Goal: Check status: Check status

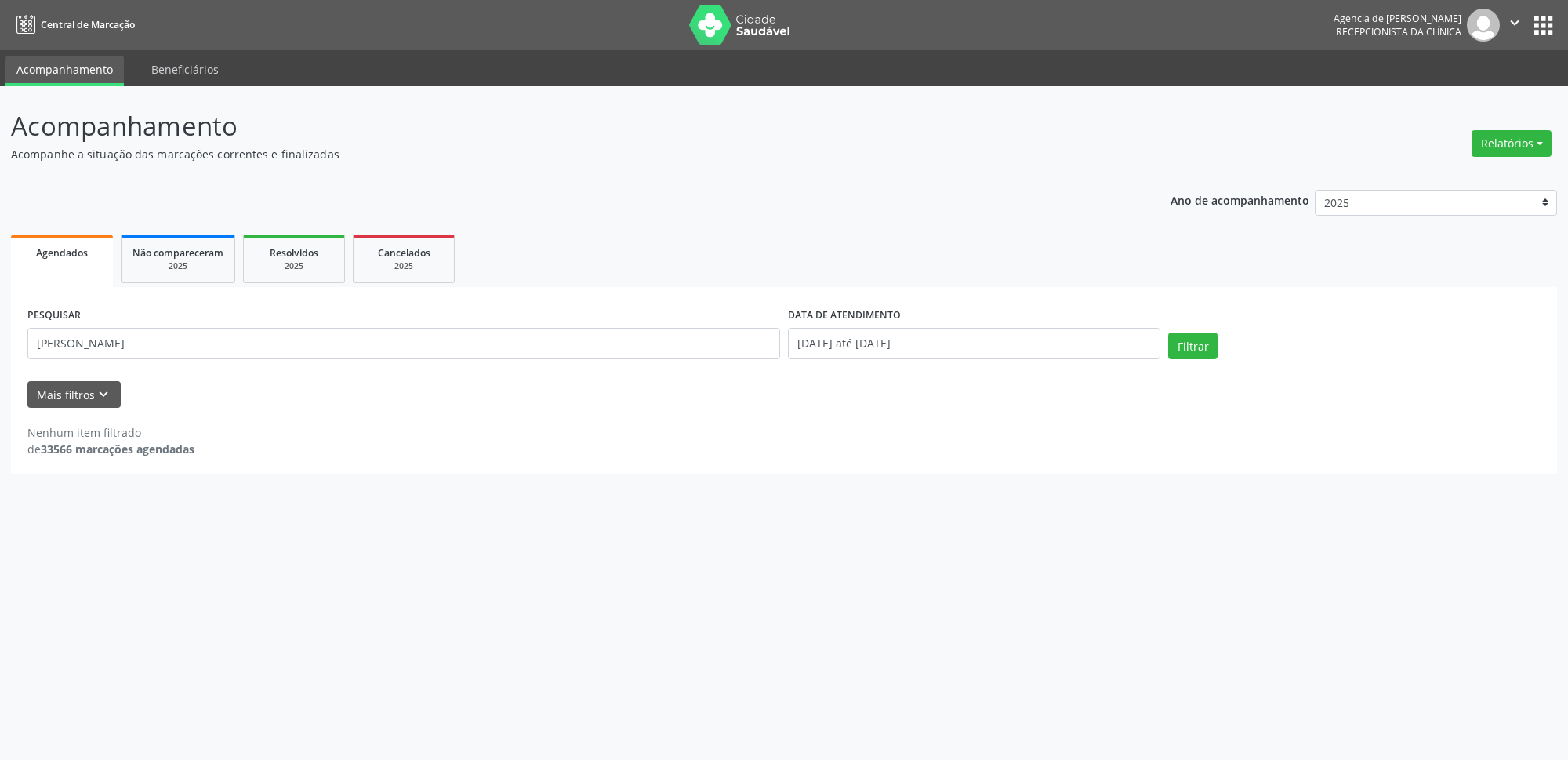
type input "[PERSON_NAME]"
click at [1185, 346] on button "Filtrar" at bounding box center [1193, 345] width 50 height 26
click at [971, 345] on input "[DATE] até [DATE]" at bounding box center [974, 344] width 372 height 31
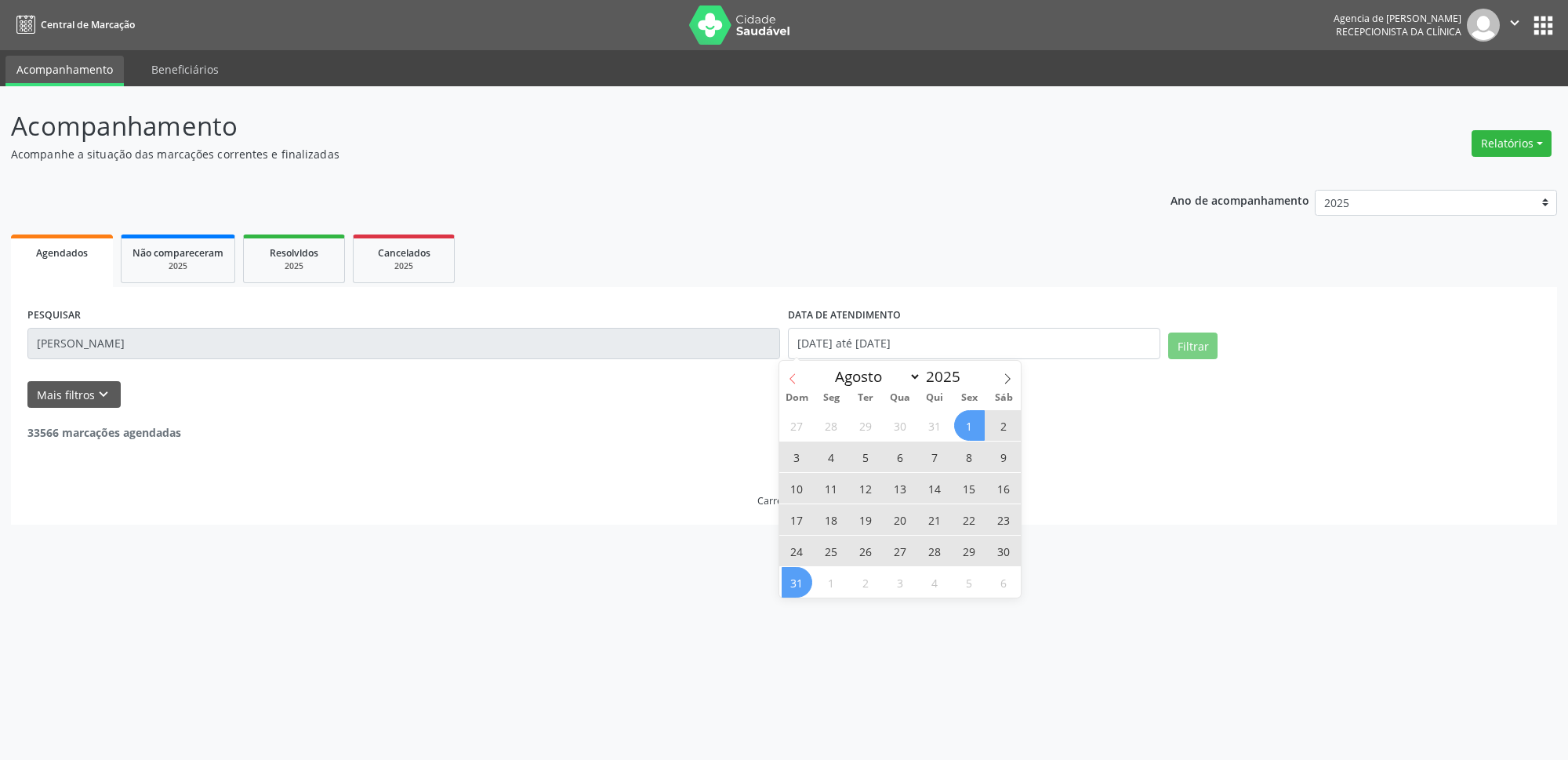
click at [790, 376] on icon at bounding box center [792, 378] width 11 height 11
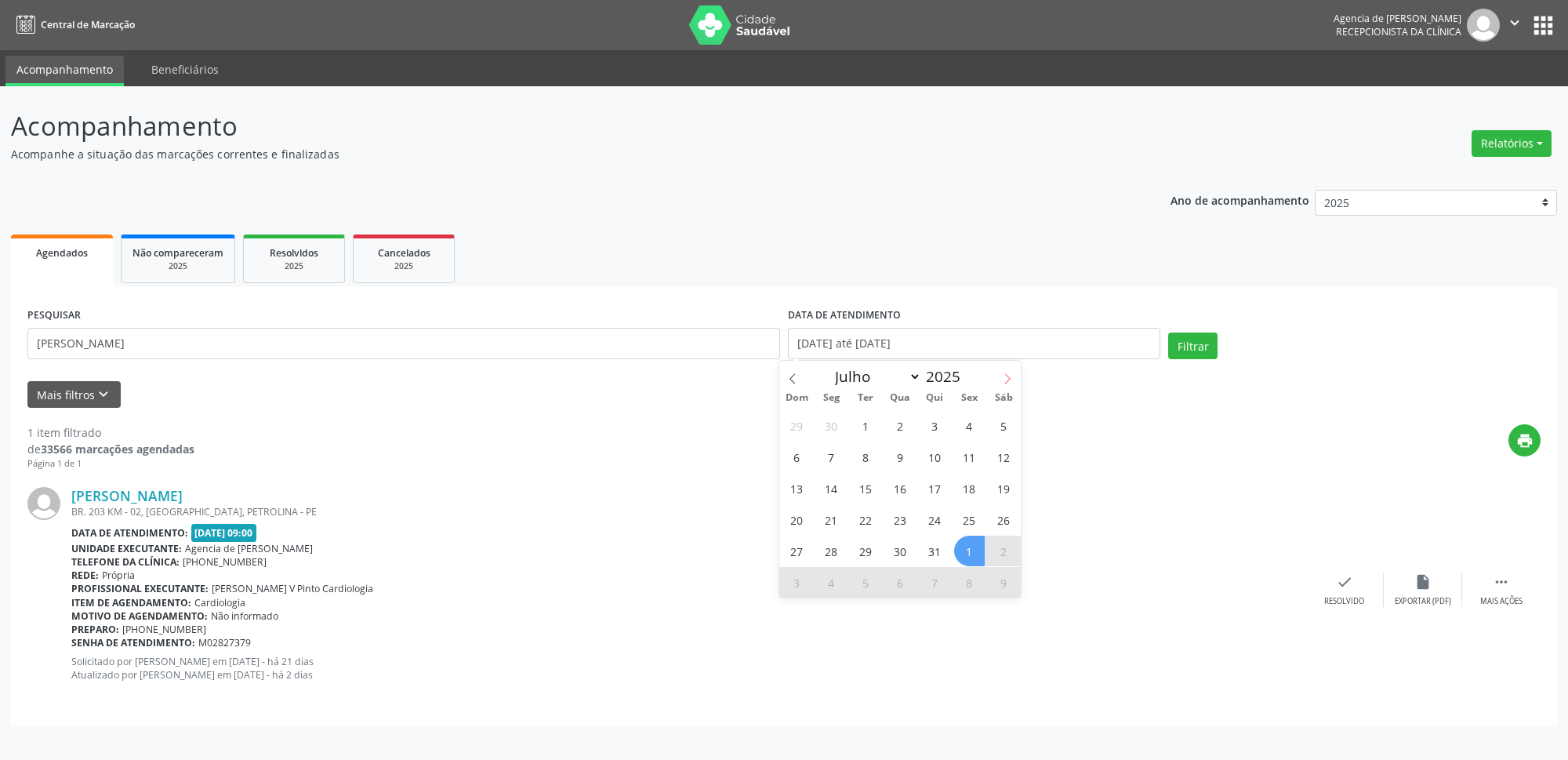
click at [1011, 379] on icon at bounding box center [1007, 378] width 11 height 11
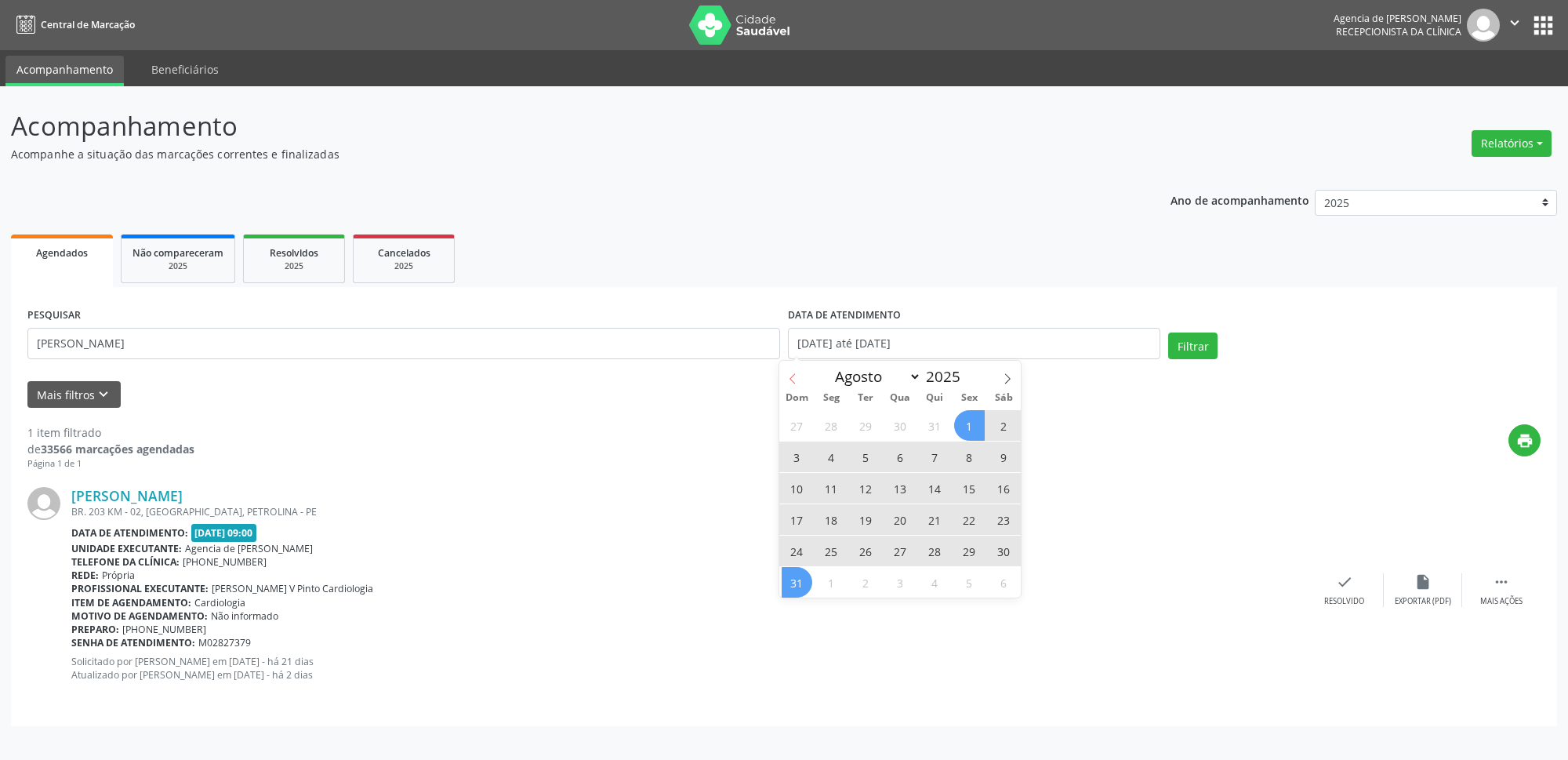
click at [788, 373] on span at bounding box center [792, 373] width 26 height 26
select select "6"
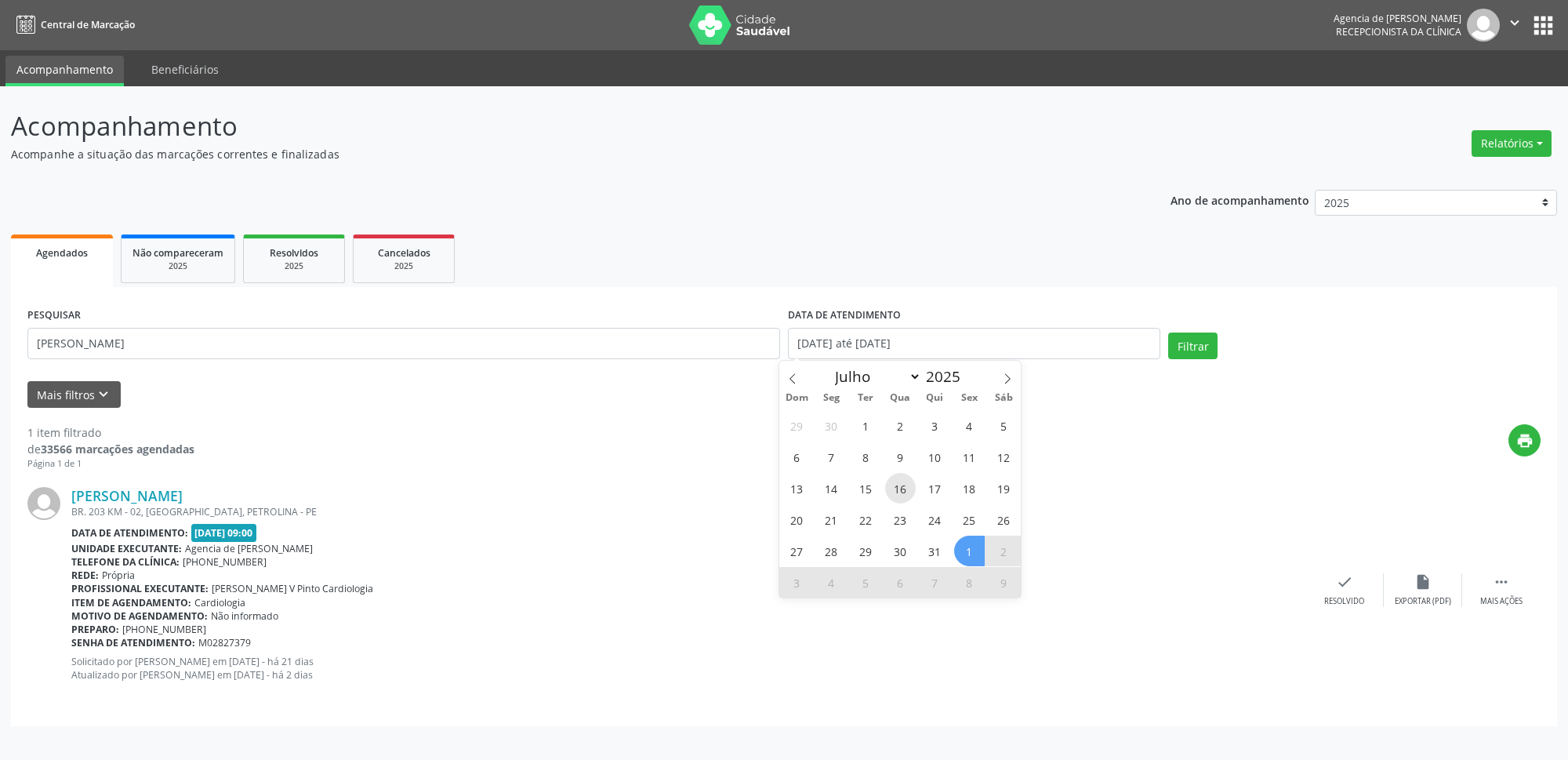
click at [897, 495] on span "16" at bounding box center [900, 487] width 30 height 30
type input "[DATE]"
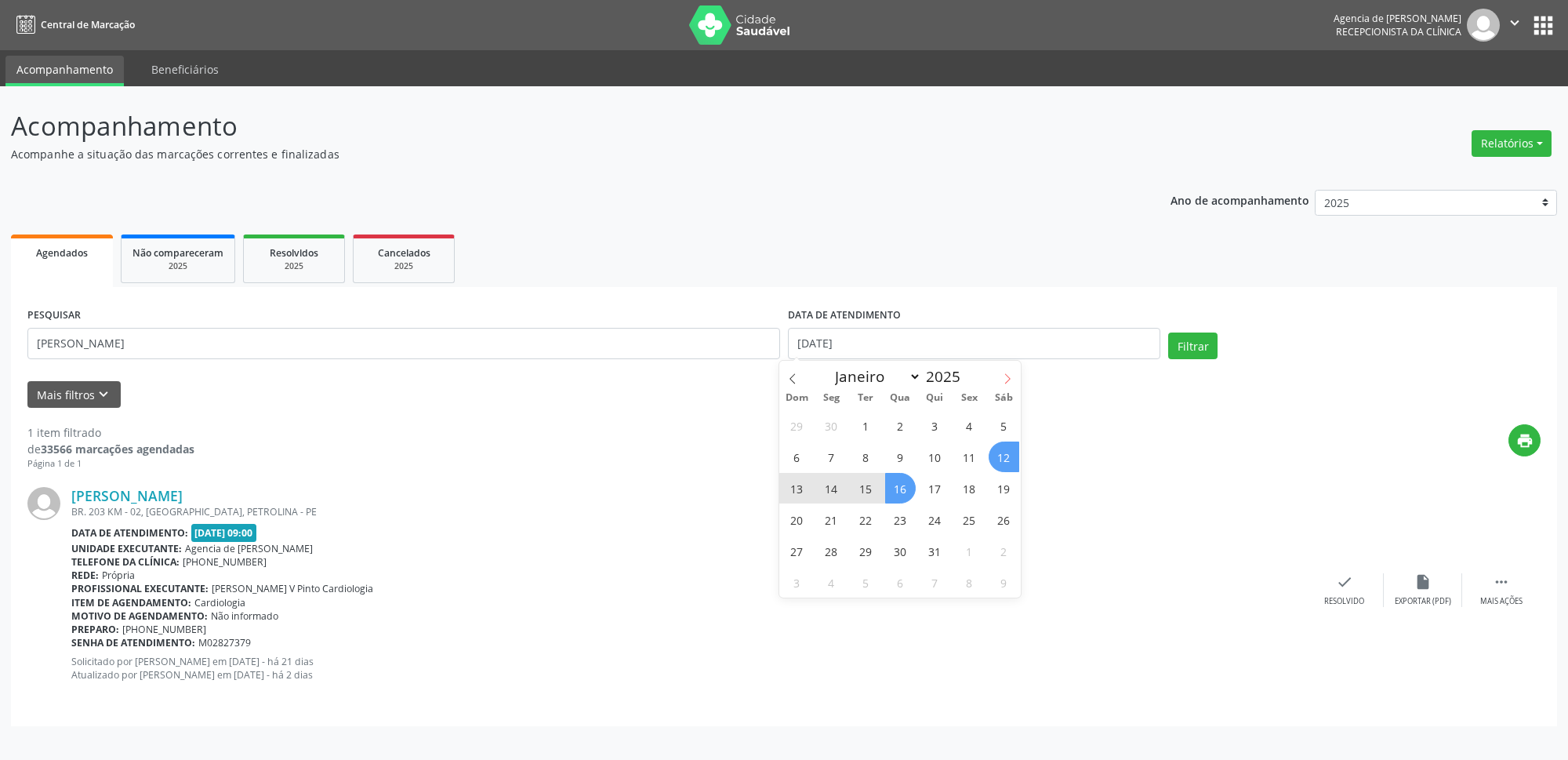
click at [1011, 367] on span at bounding box center [1007, 373] width 26 height 26
select select "7"
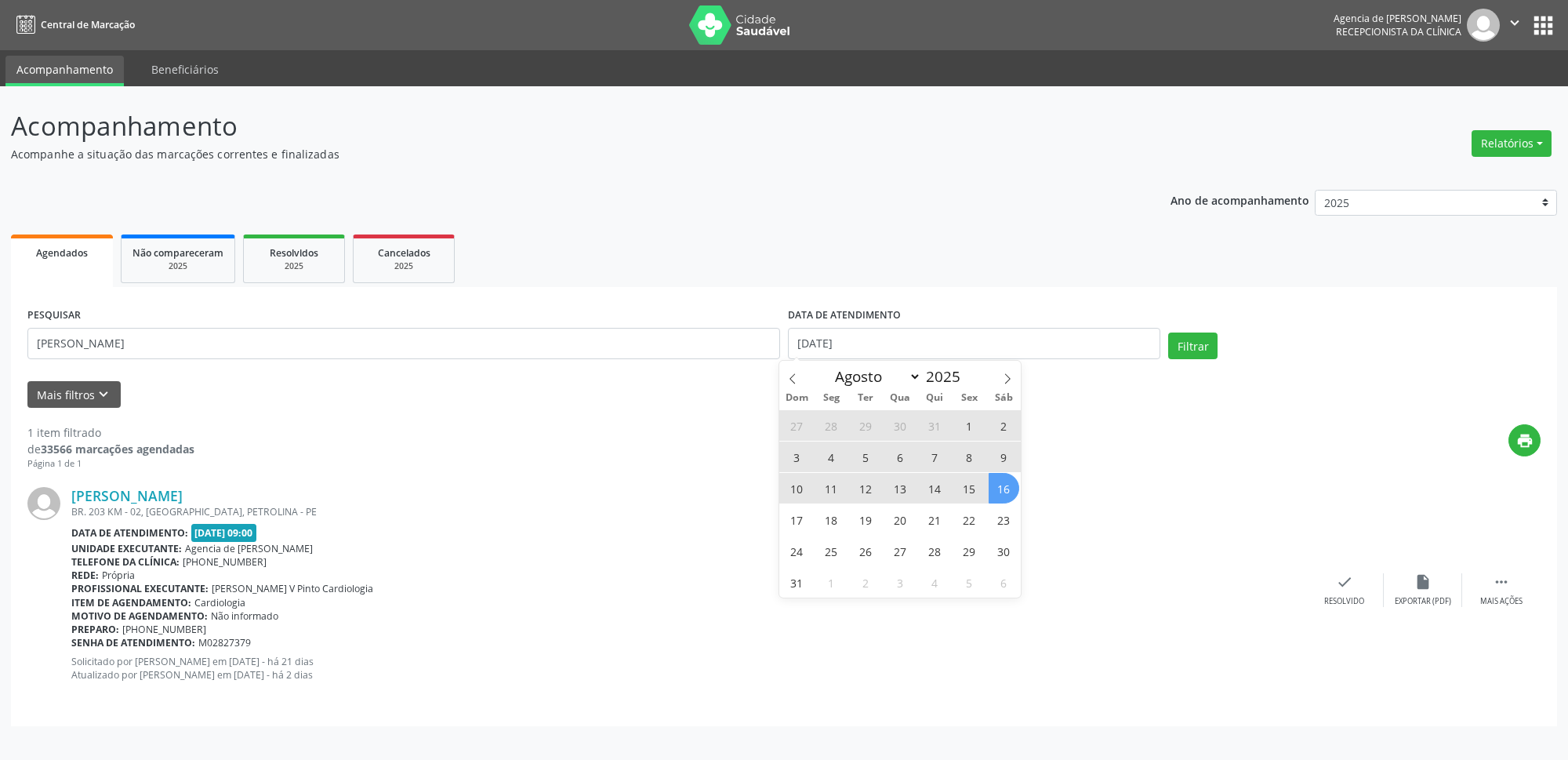
click at [999, 490] on span "16" at bounding box center [1003, 487] width 30 height 30
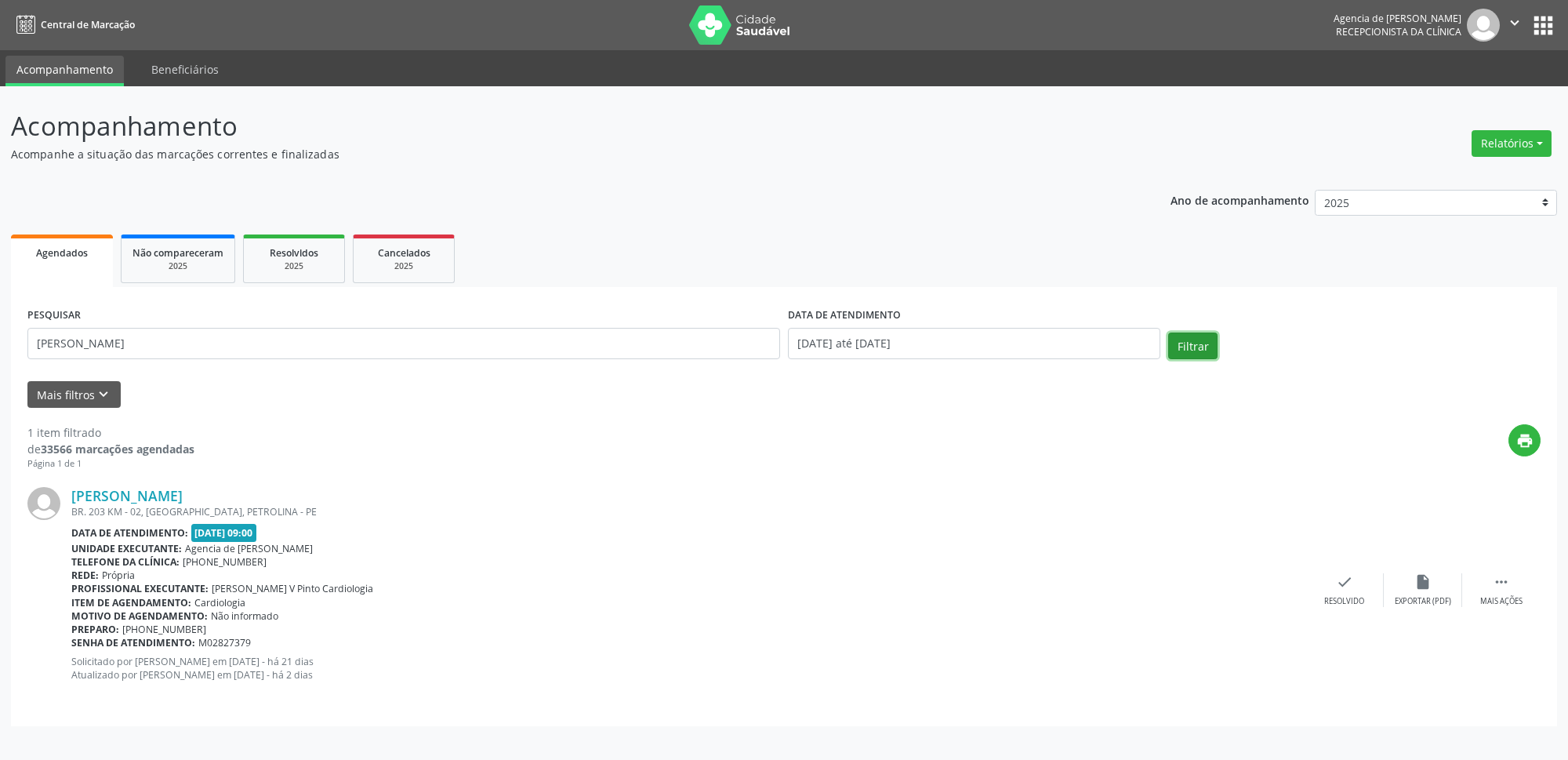
click at [1193, 348] on button "Filtrar" at bounding box center [1193, 345] width 50 height 26
click at [1516, 138] on button "Relatórios" at bounding box center [1496, 143] width 80 height 26
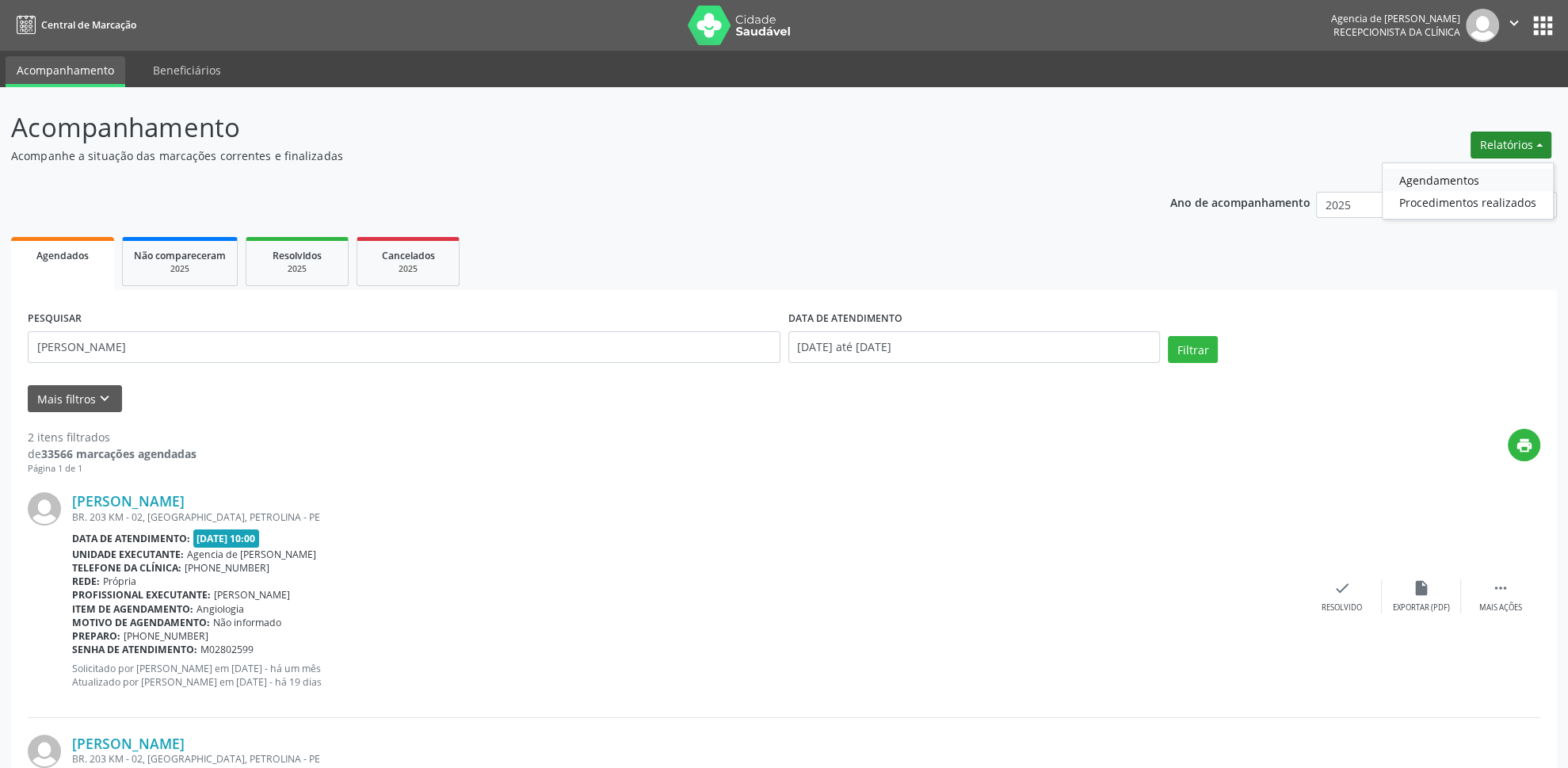
click at [1420, 179] on link "Agendamentos" at bounding box center [1467, 180] width 171 height 22
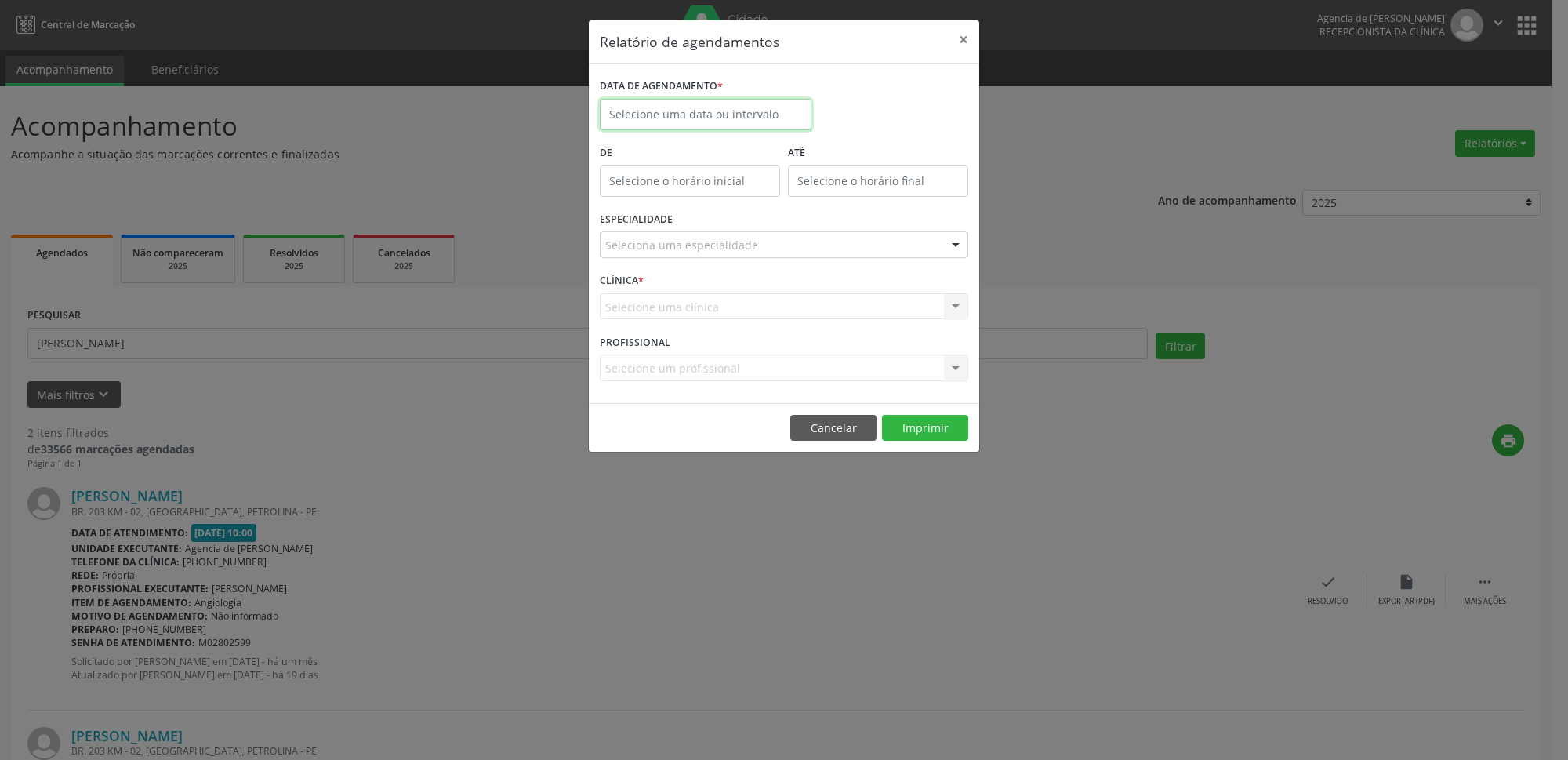
click at [752, 118] on input "text" at bounding box center [705, 114] width 212 height 31
click at [757, 324] on span "28" at bounding box center [755, 321] width 30 height 30
click at [757, 324] on div "CLÍNICA * Selecione uma clínica Agencia de [PERSON_NAME] resultado encontrado p…" at bounding box center [784, 299] width 376 height 62
click at [757, 248] on div "Seleciona uma especialidade" at bounding box center [784, 244] width 368 height 26
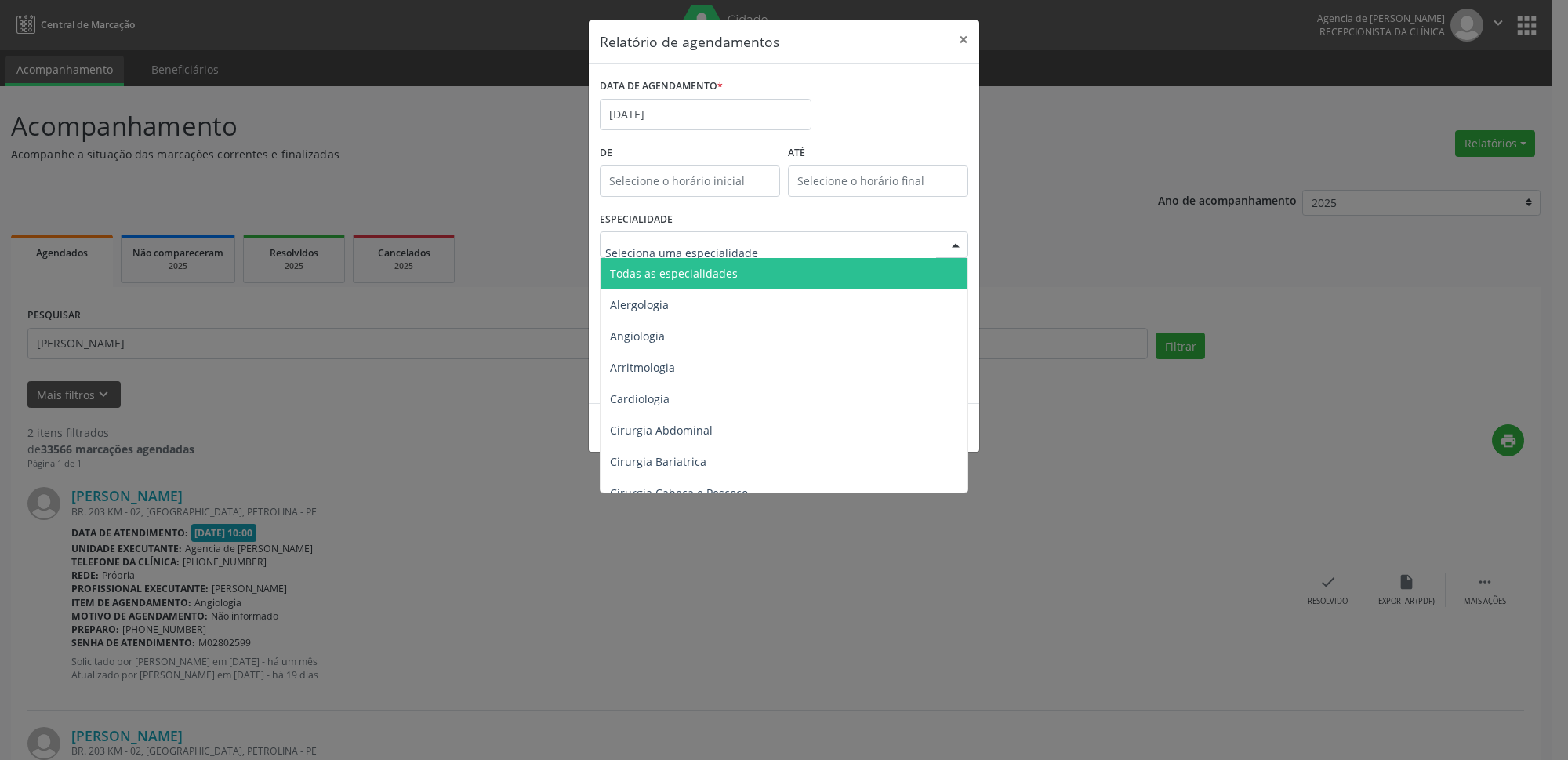
click at [757, 246] on input "text" at bounding box center [771, 252] width 331 height 31
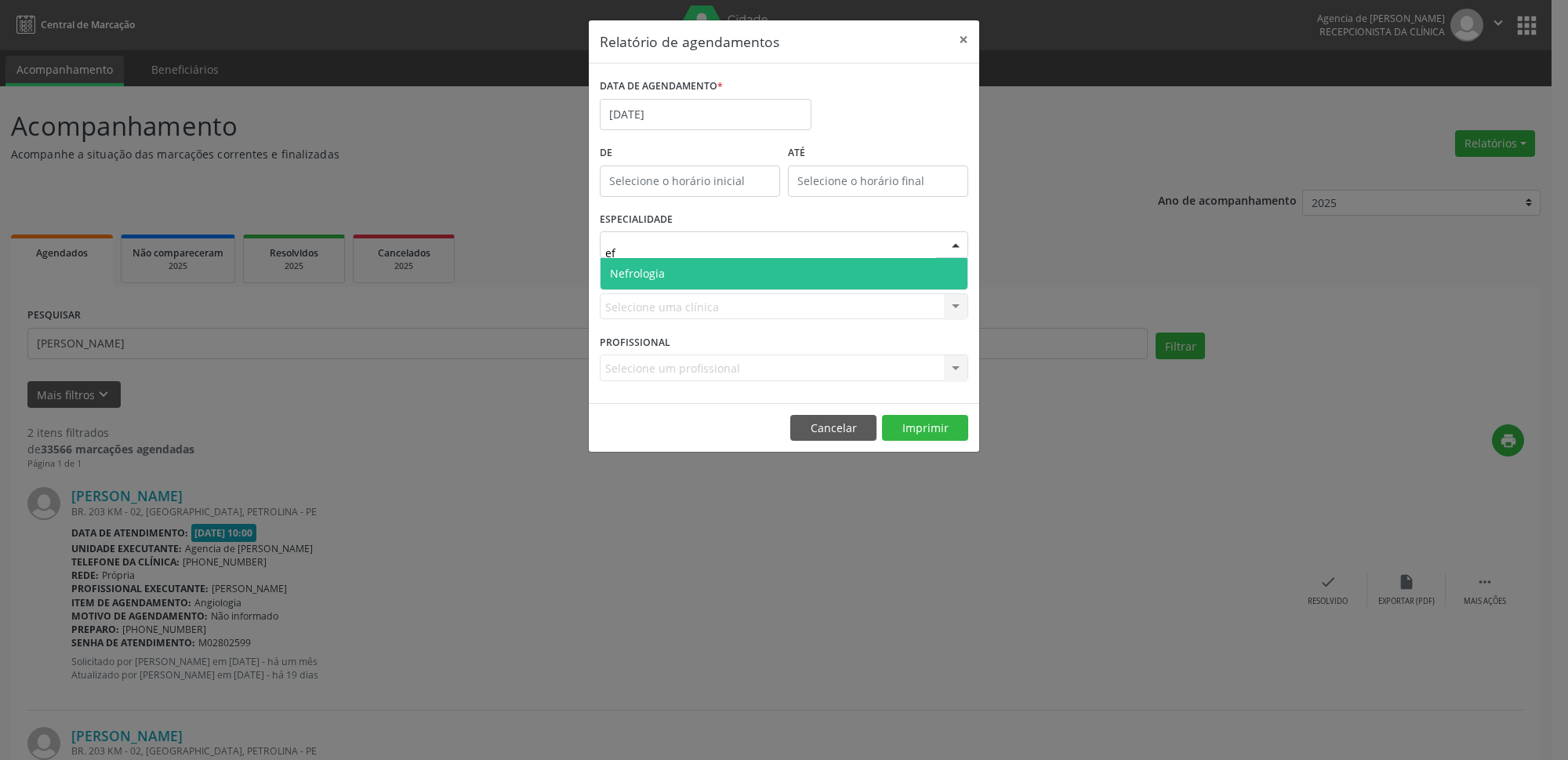
type input "e"
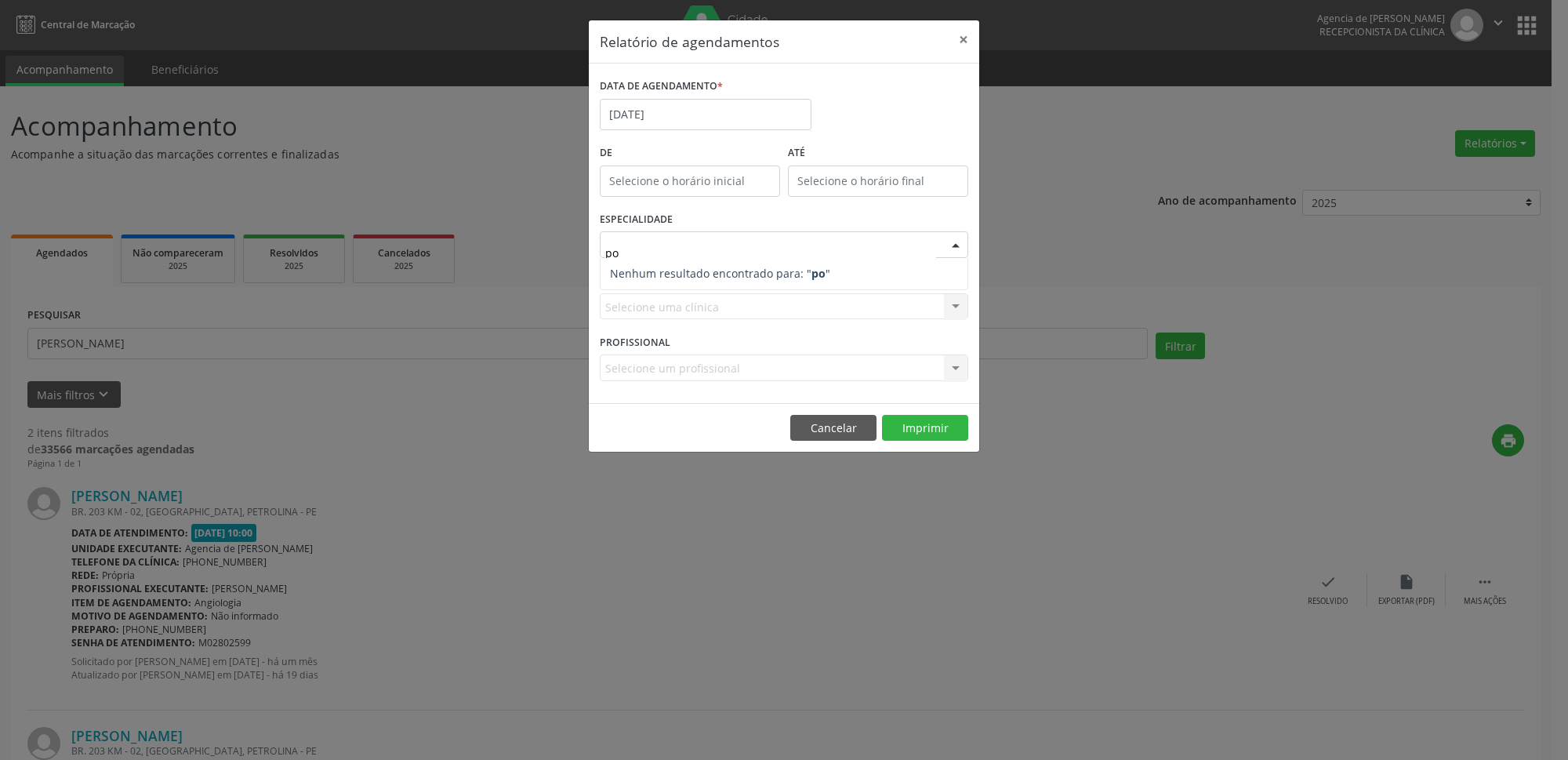
type input "p"
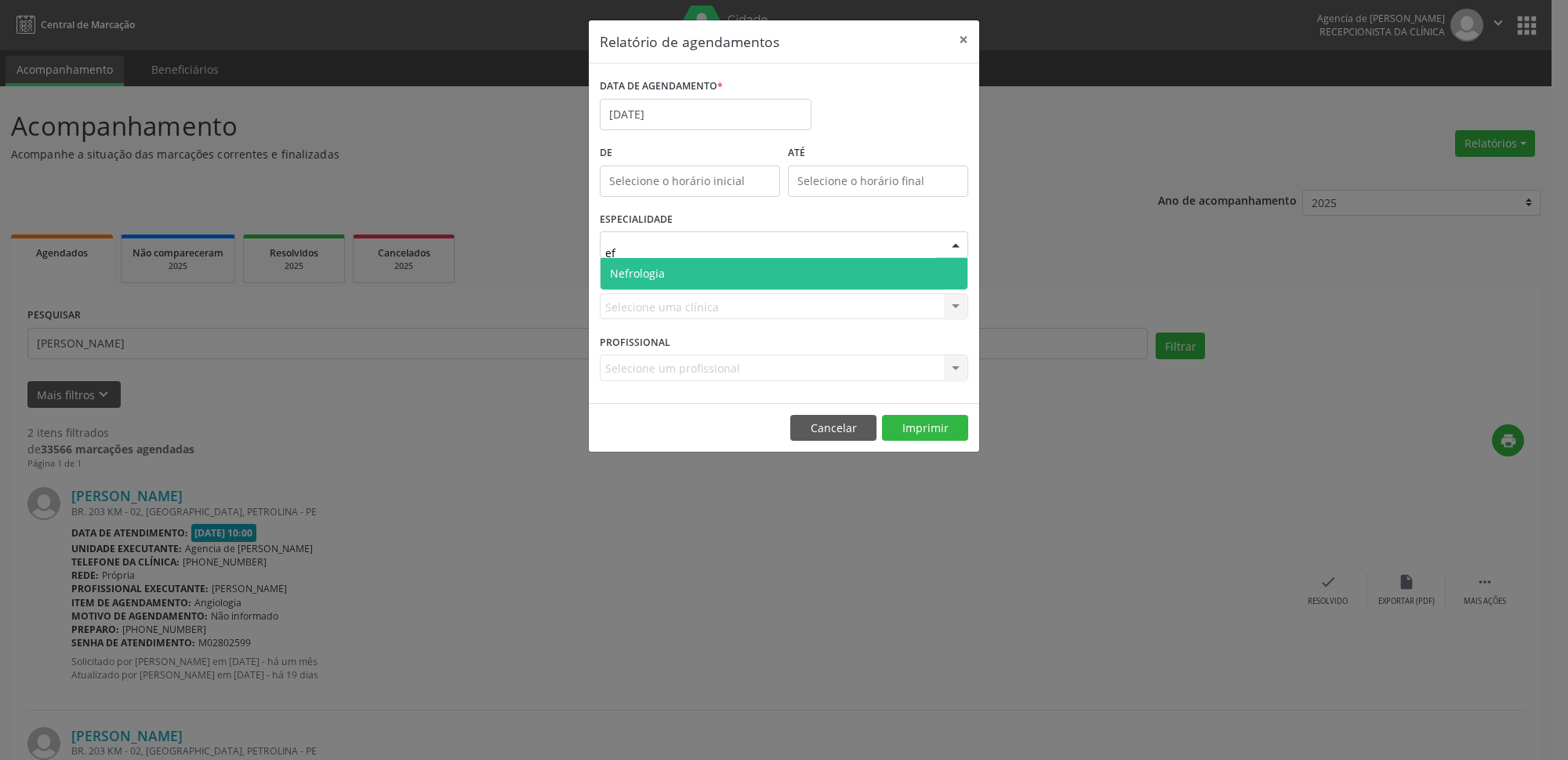
type input "e"
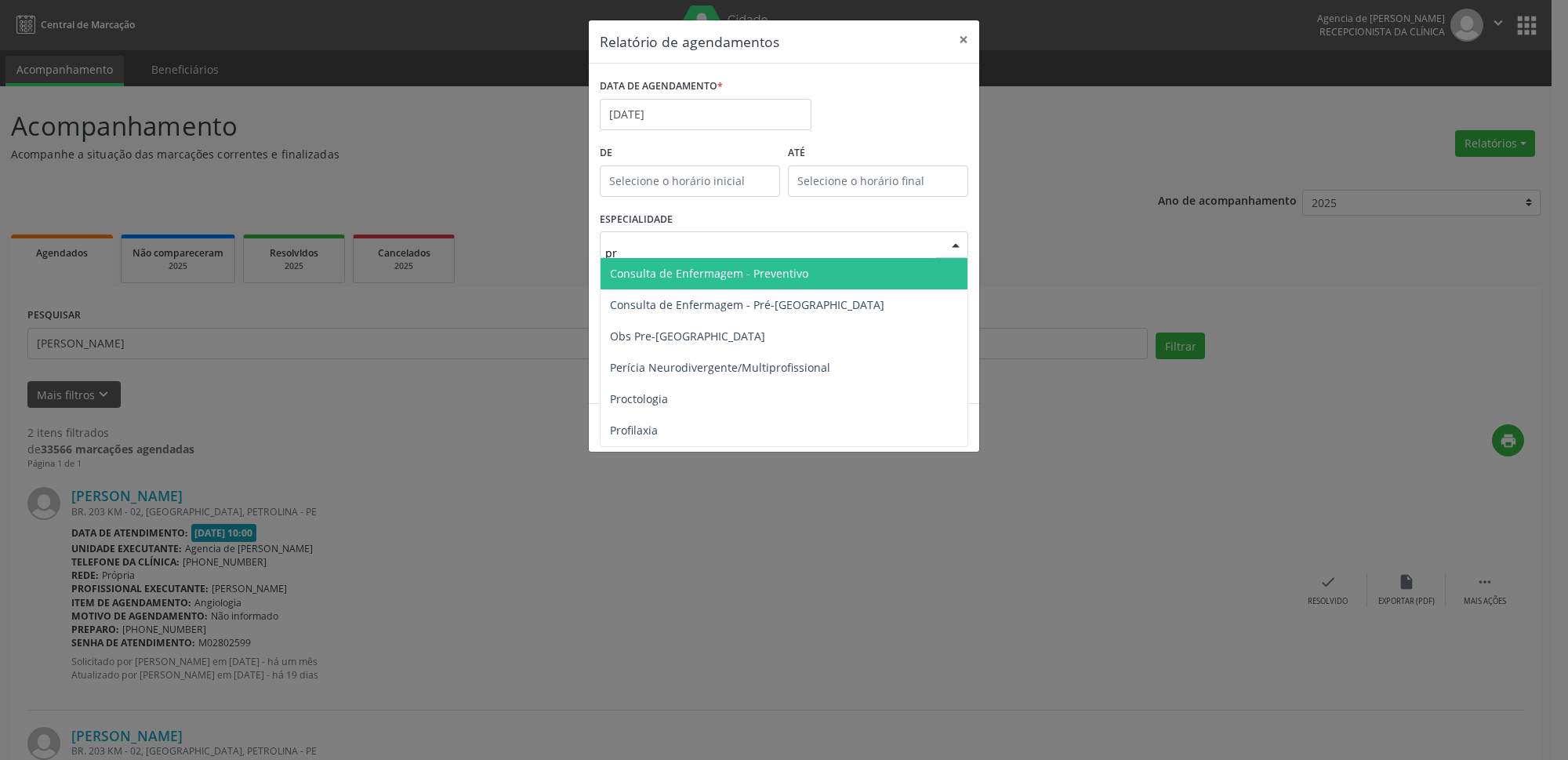
type input "pre"
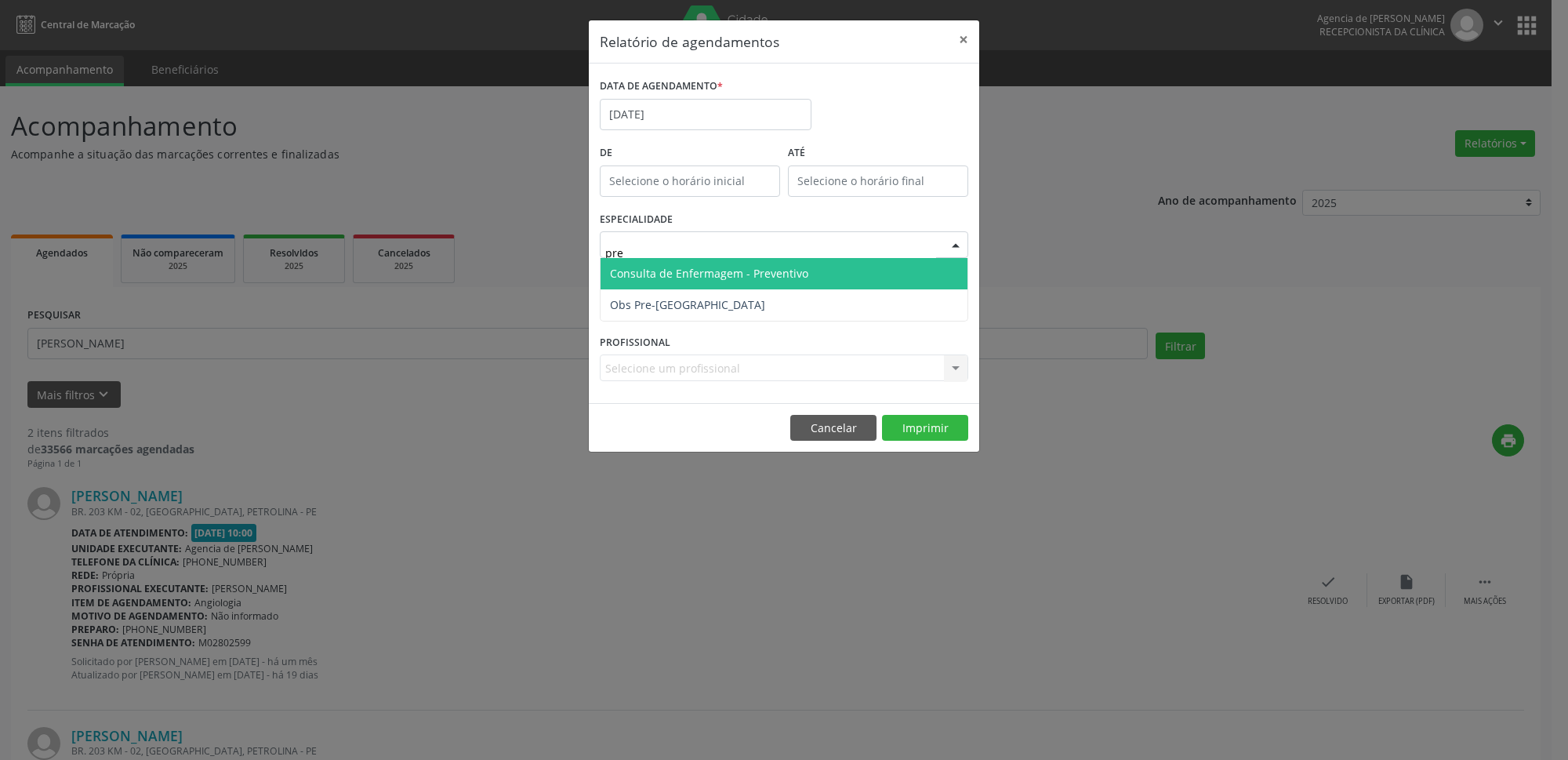
click at [769, 275] on span "Consulta de Enfermagem - Preventivo" at bounding box center [709, 273] width 198 height 15
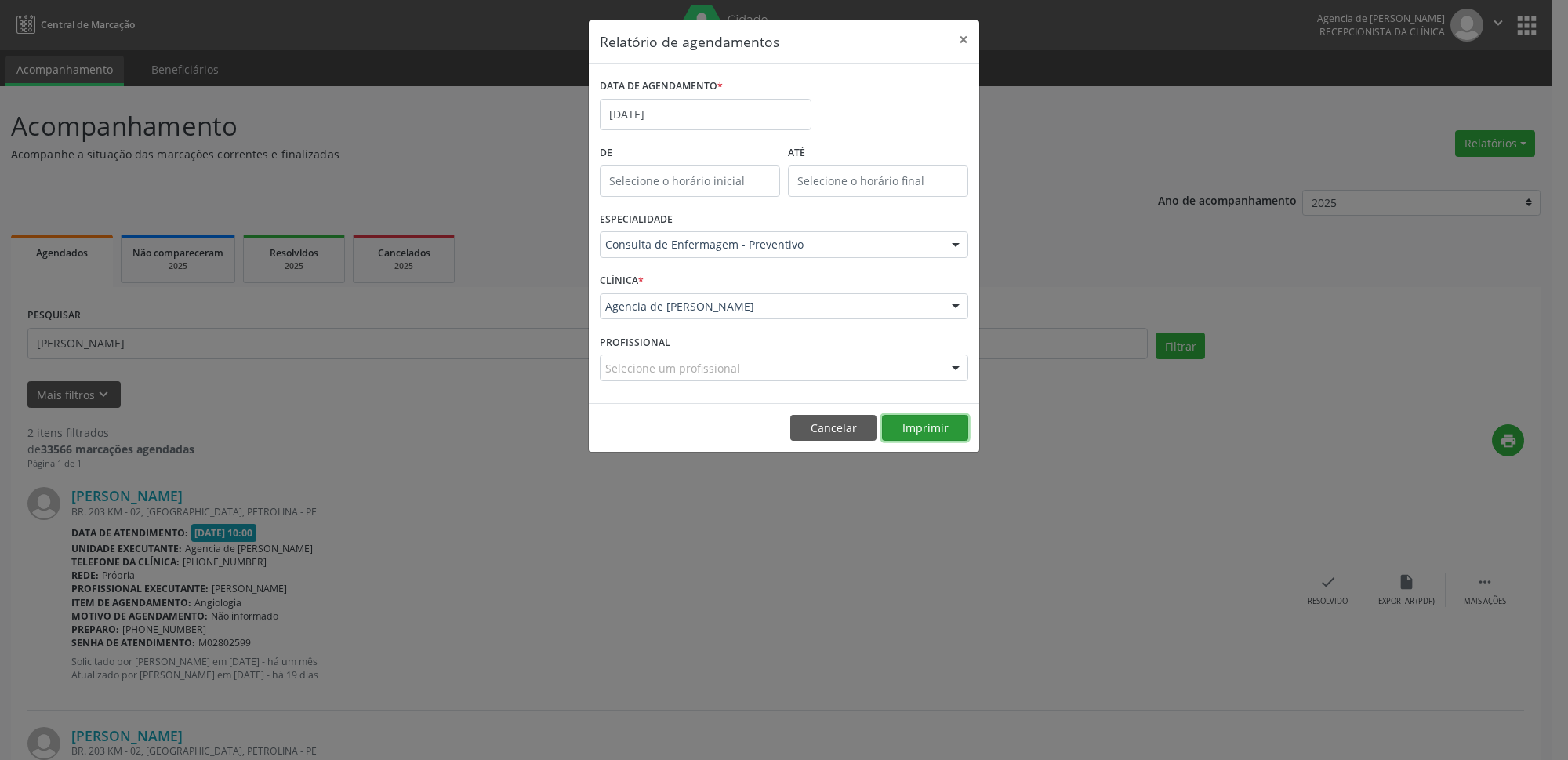
click at [924, 431] on button "Imprimir" at bounding box center [925, 428] width 86 height 26
click at [968, 32] on button "×" at bounding box center [963, 39] width 31 height 38
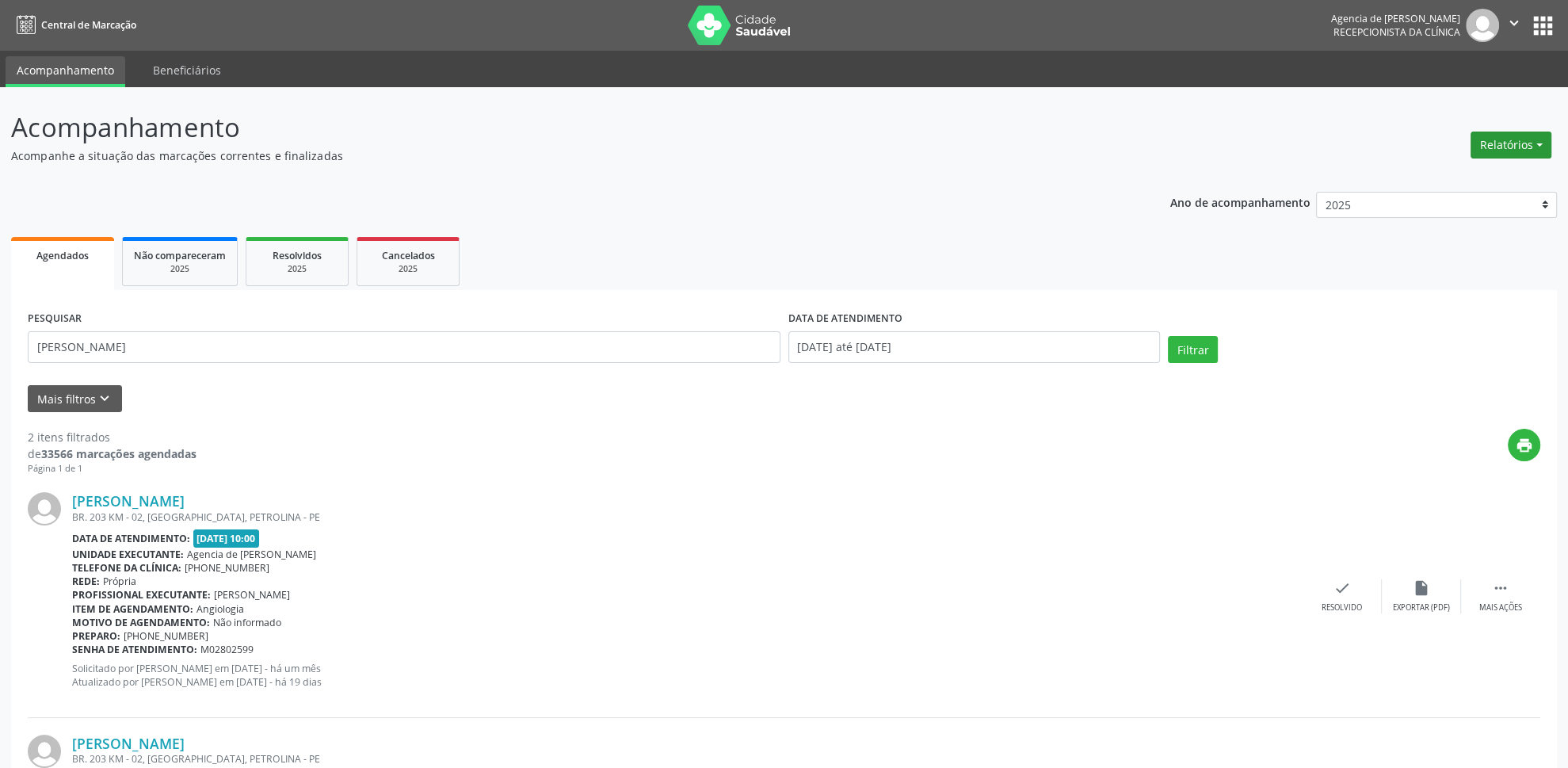
click at [1530, 150] on button "Relatórios" at bounding box center [1511, 144] width 81 height 27
click at [1452, 179] on link "Agendamentos" at bounding box center [1467, 180] width 171 height 22
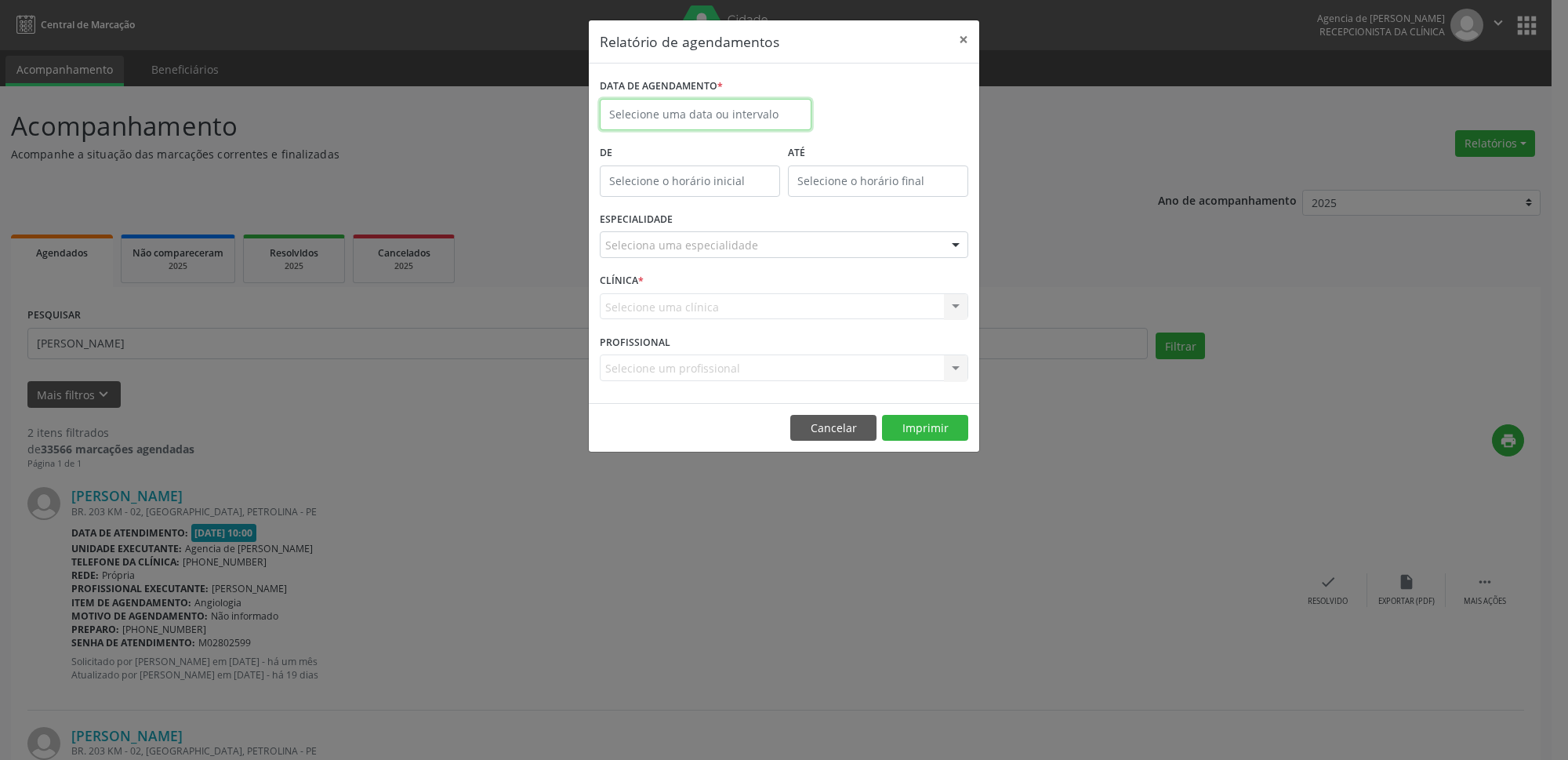
click at [669, 117] on input "text" at bounding box center [705, 114] width 212 height 31
click at [689, 268] on span "12" at bounding box center [686, 259] width 30 height 30
type input "[DATE]"
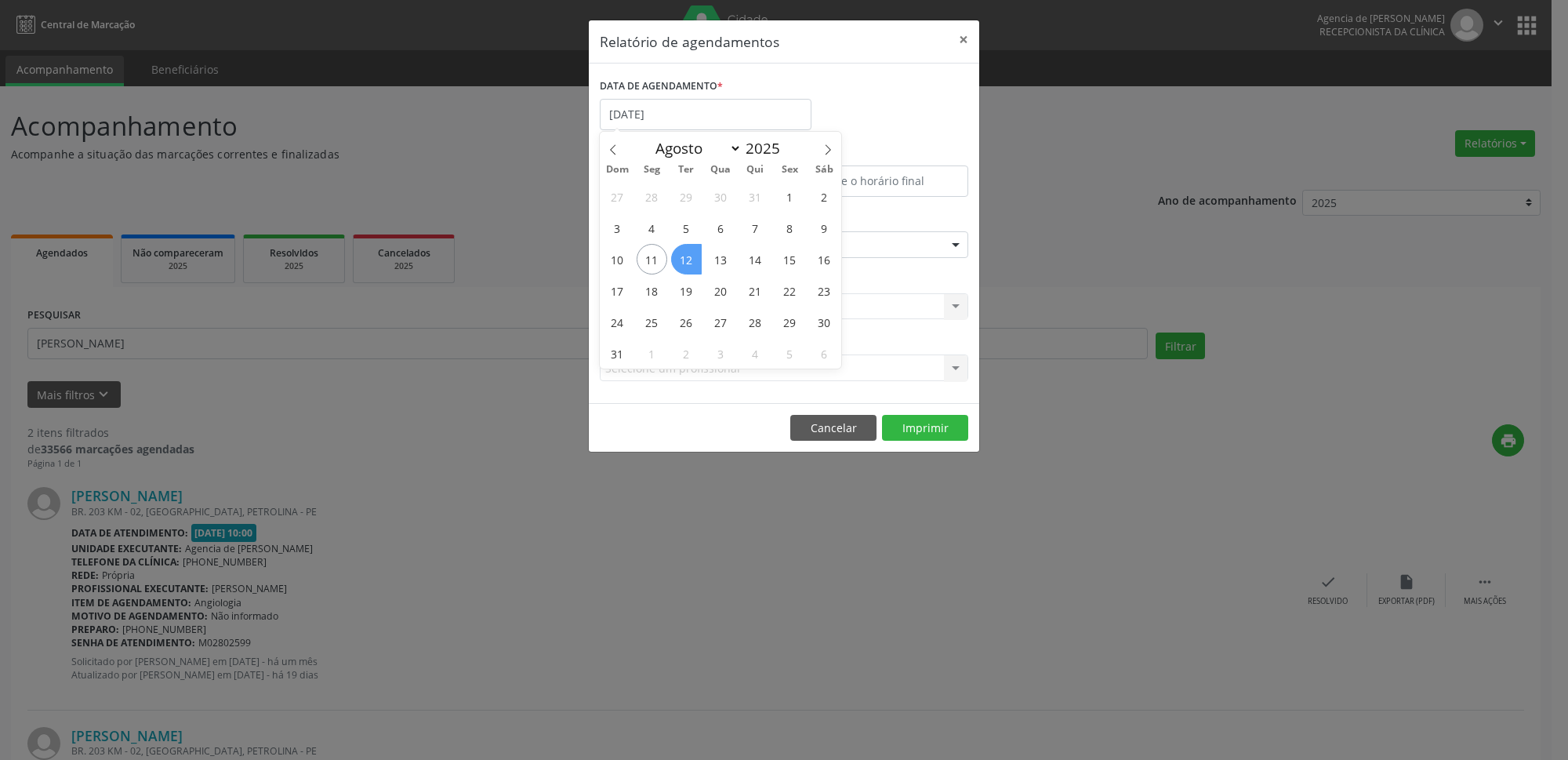
click at [689, 268] on span "12" at bounding box center [686, 259] width 30 height 30
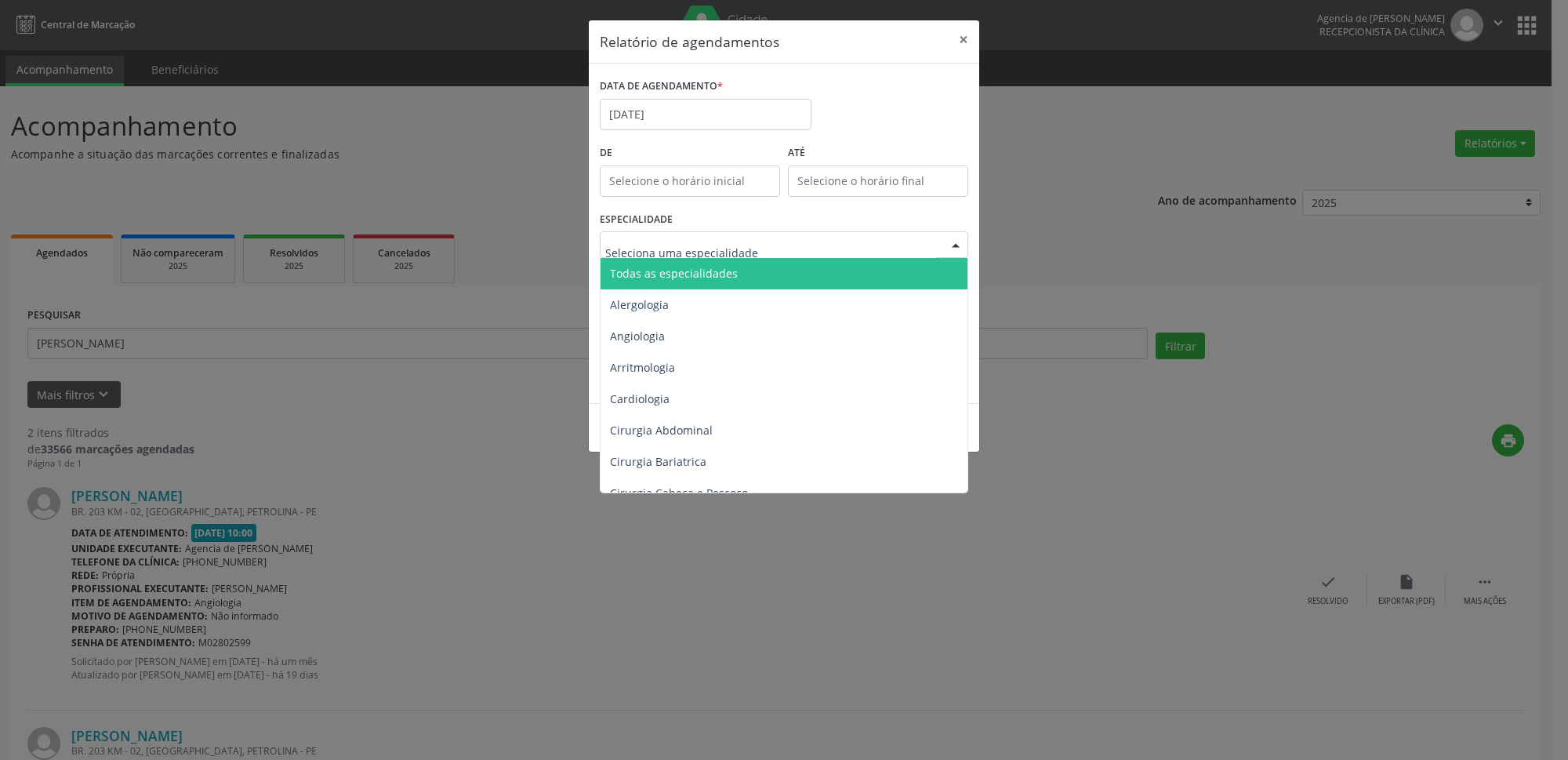
click at [784, 247] on div at bounding box center [784, 244] width 368 height 26
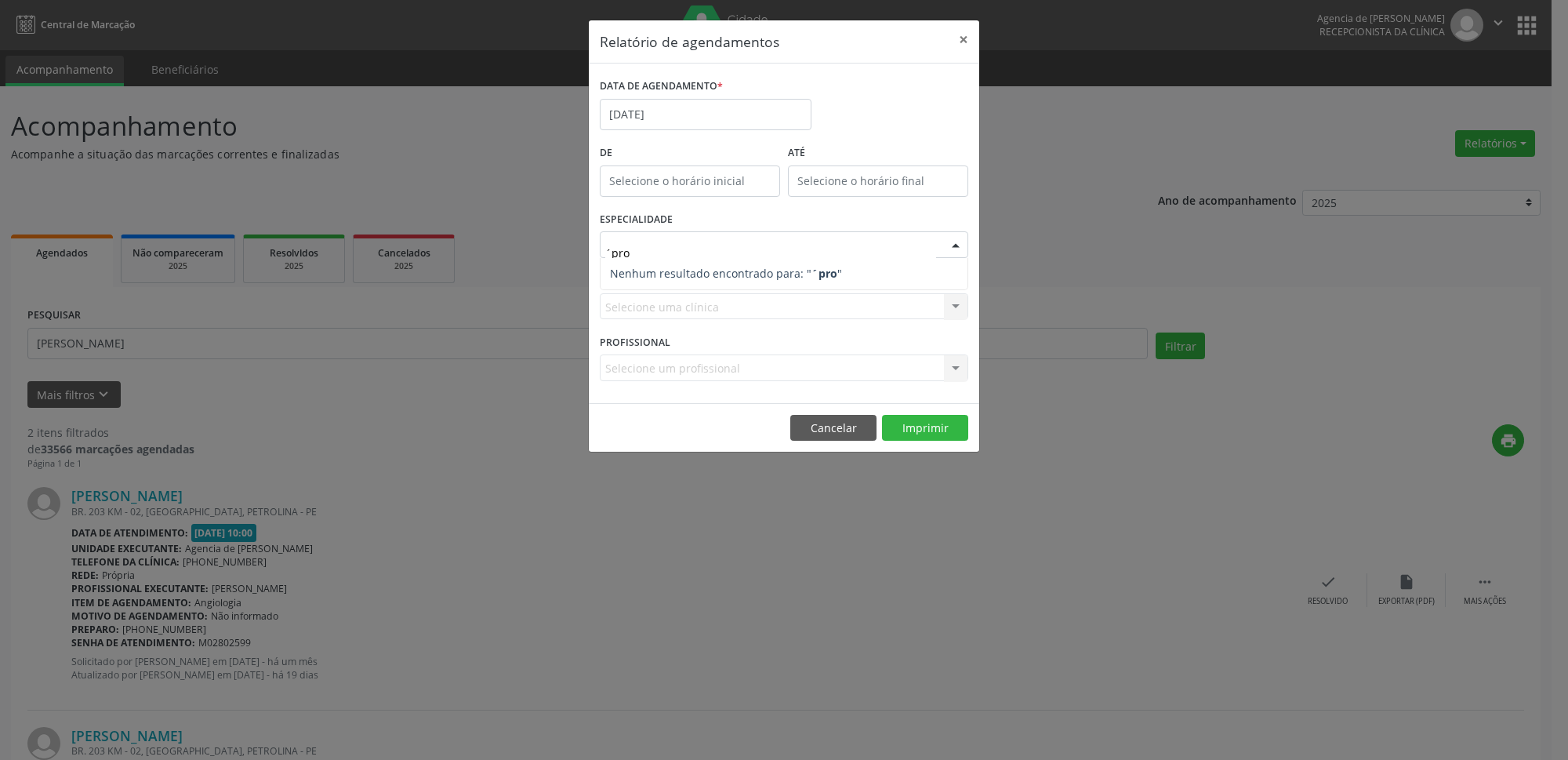
click at [718, 243] on input "´pro" at bounding box center [771, 252] width 331 height 31
type input "´"
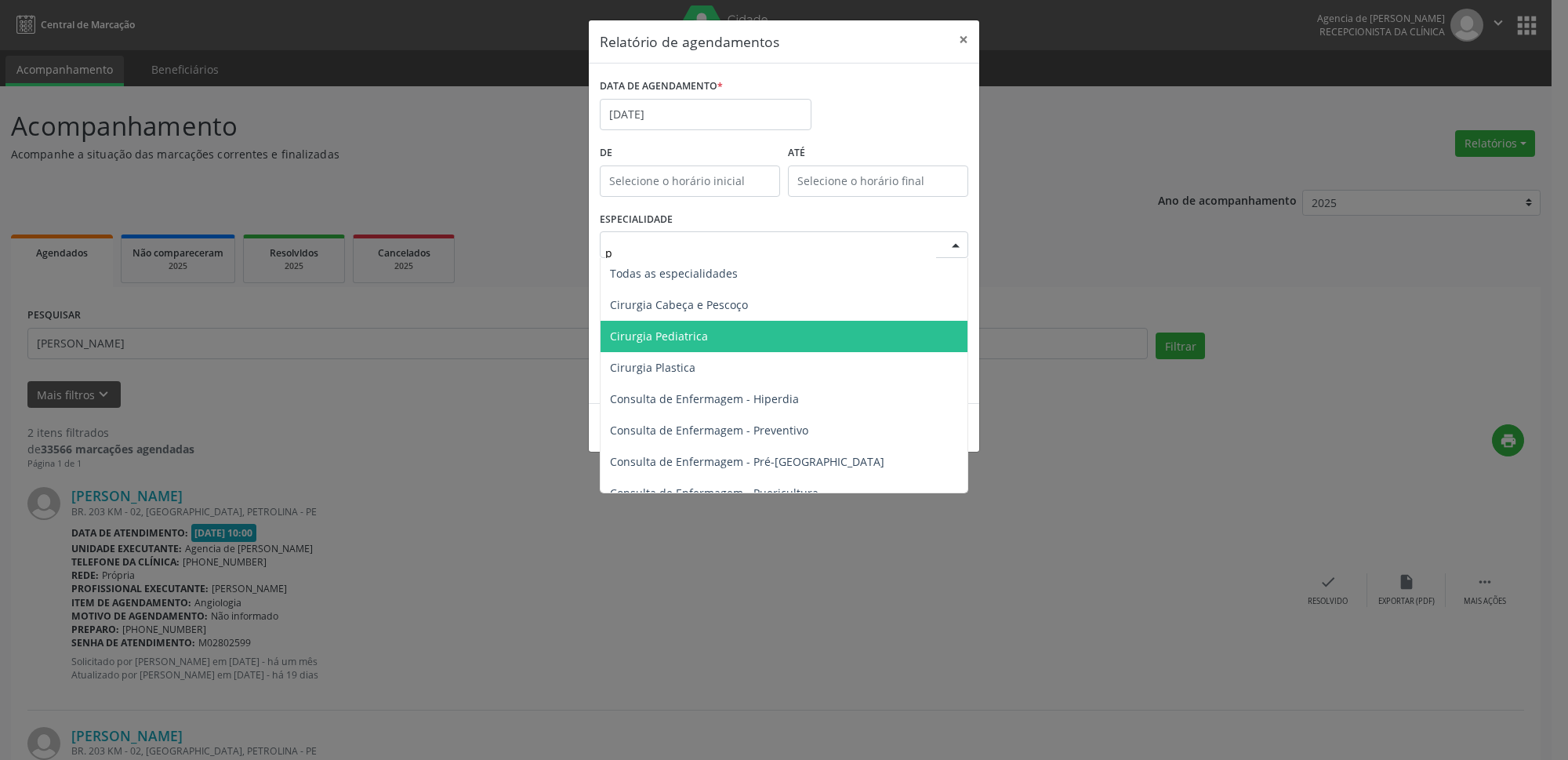
type input "pr"
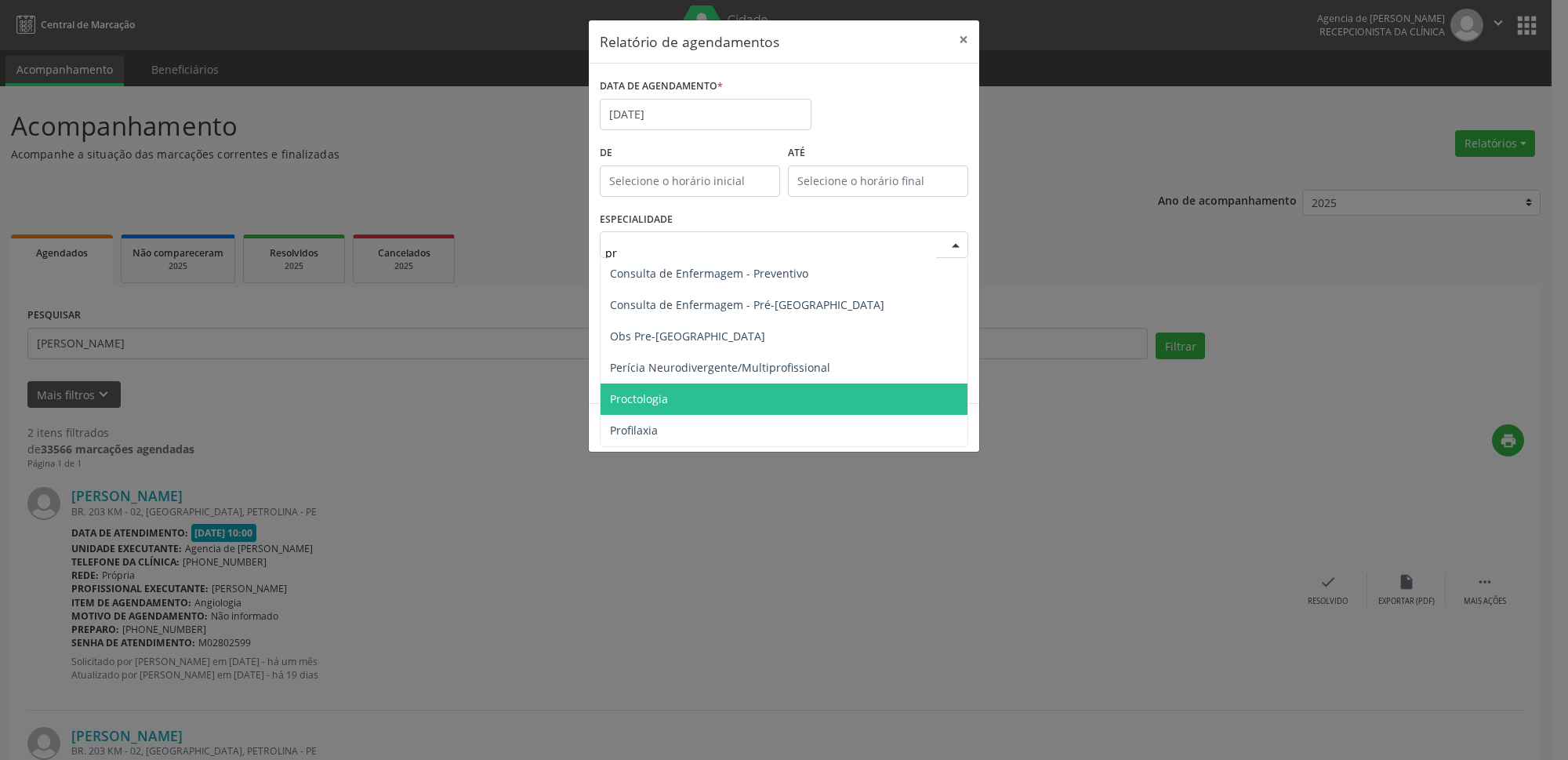
click at [686, 392] on span "Proctologia" at bounding box center [784, 400] width 367 height 31
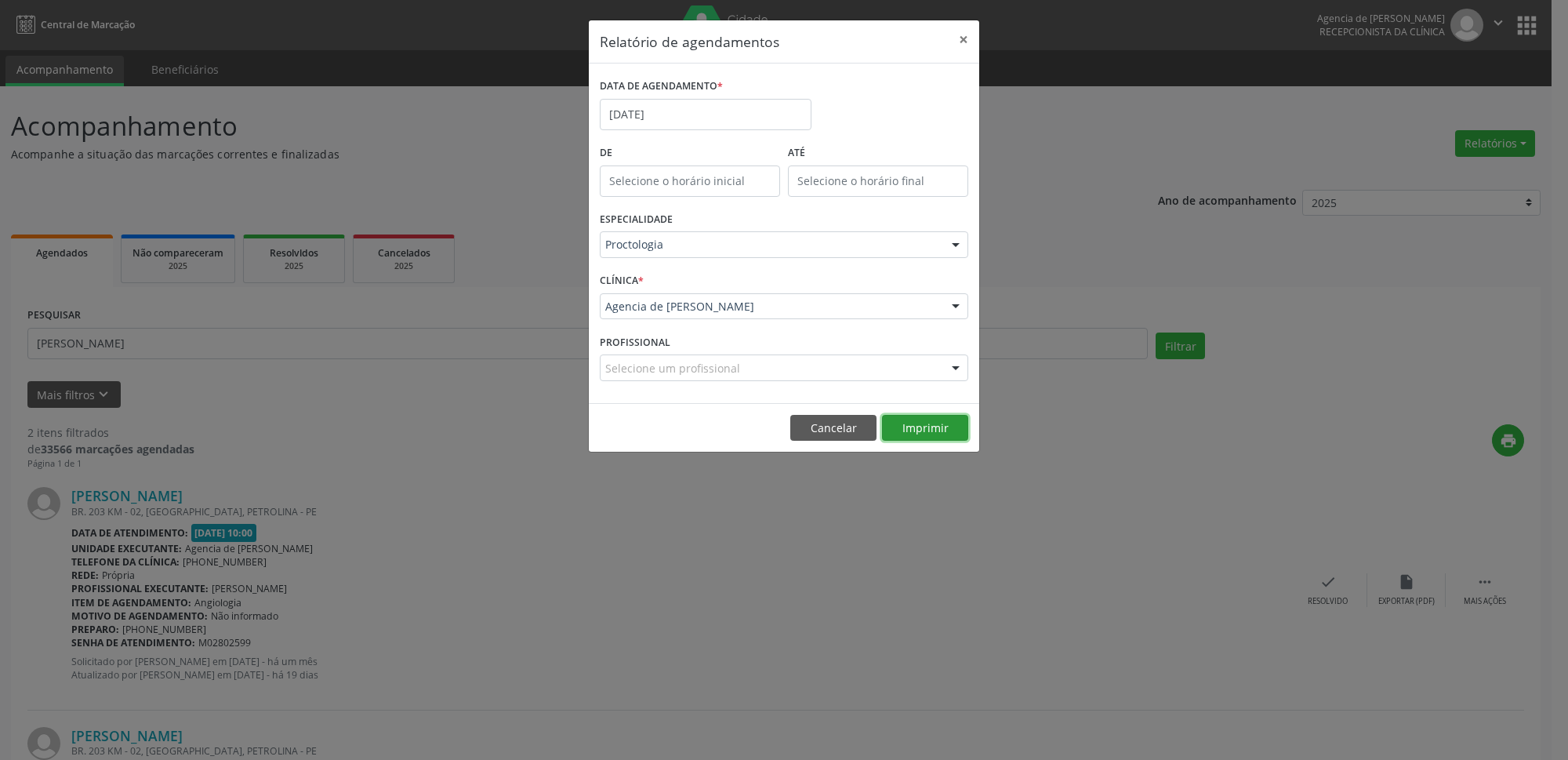
click at [944, 430] on button "Imprimir" at bounding box center [925, 428] width 86 height 26
click at [963, 34] on button "×" at bounding box center [963, 39] width 31 height 38
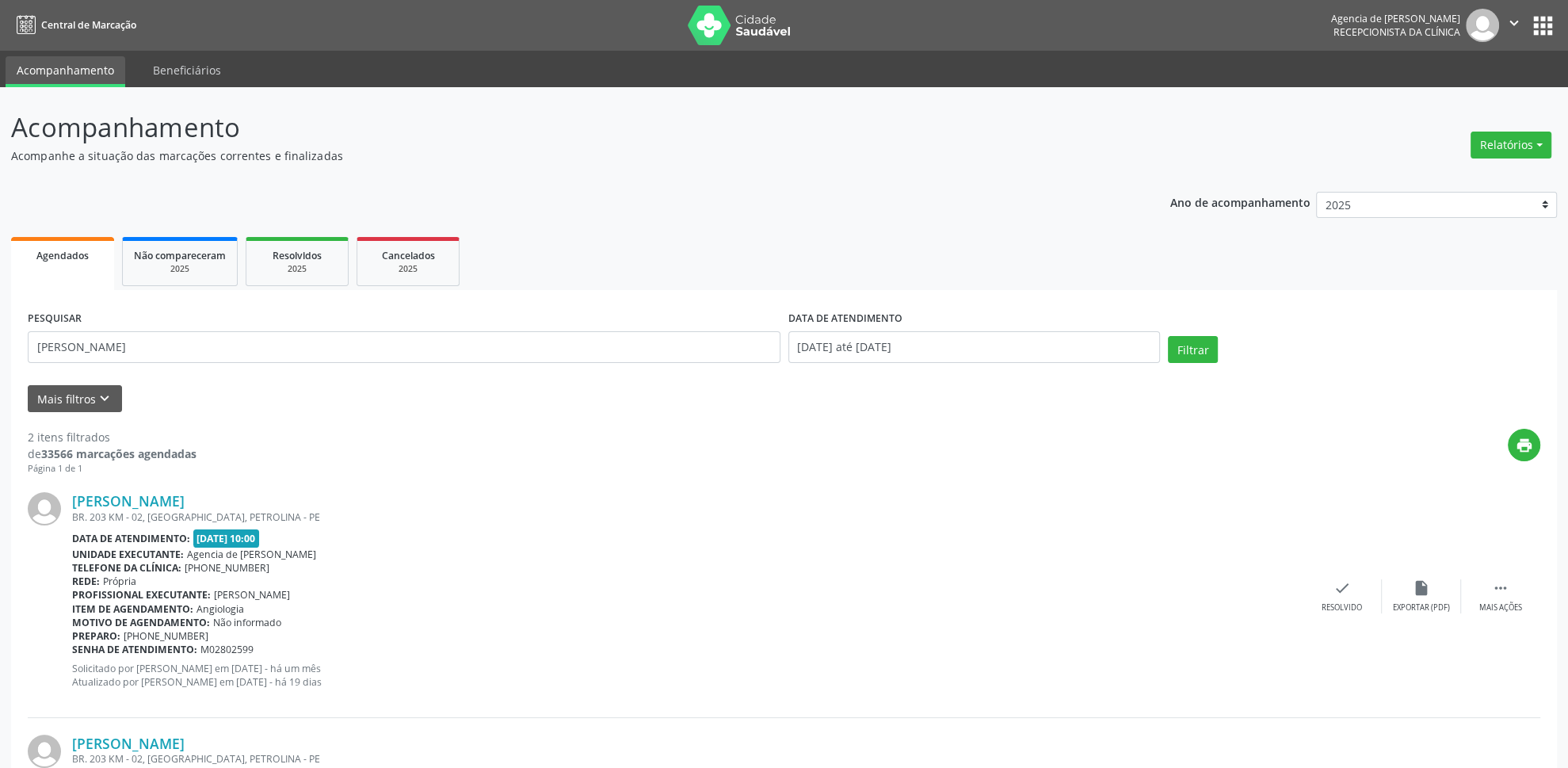
click at [267, 367] on div "PESQUISAR [PERSON_NAME]" at bounding box center [404, 341] width 761 height 67
click at [262, 355] on input "[PERSON_NAME]" at bounding box center [404, 347] width 753 height 32
type input "[PERSON_NAME]"
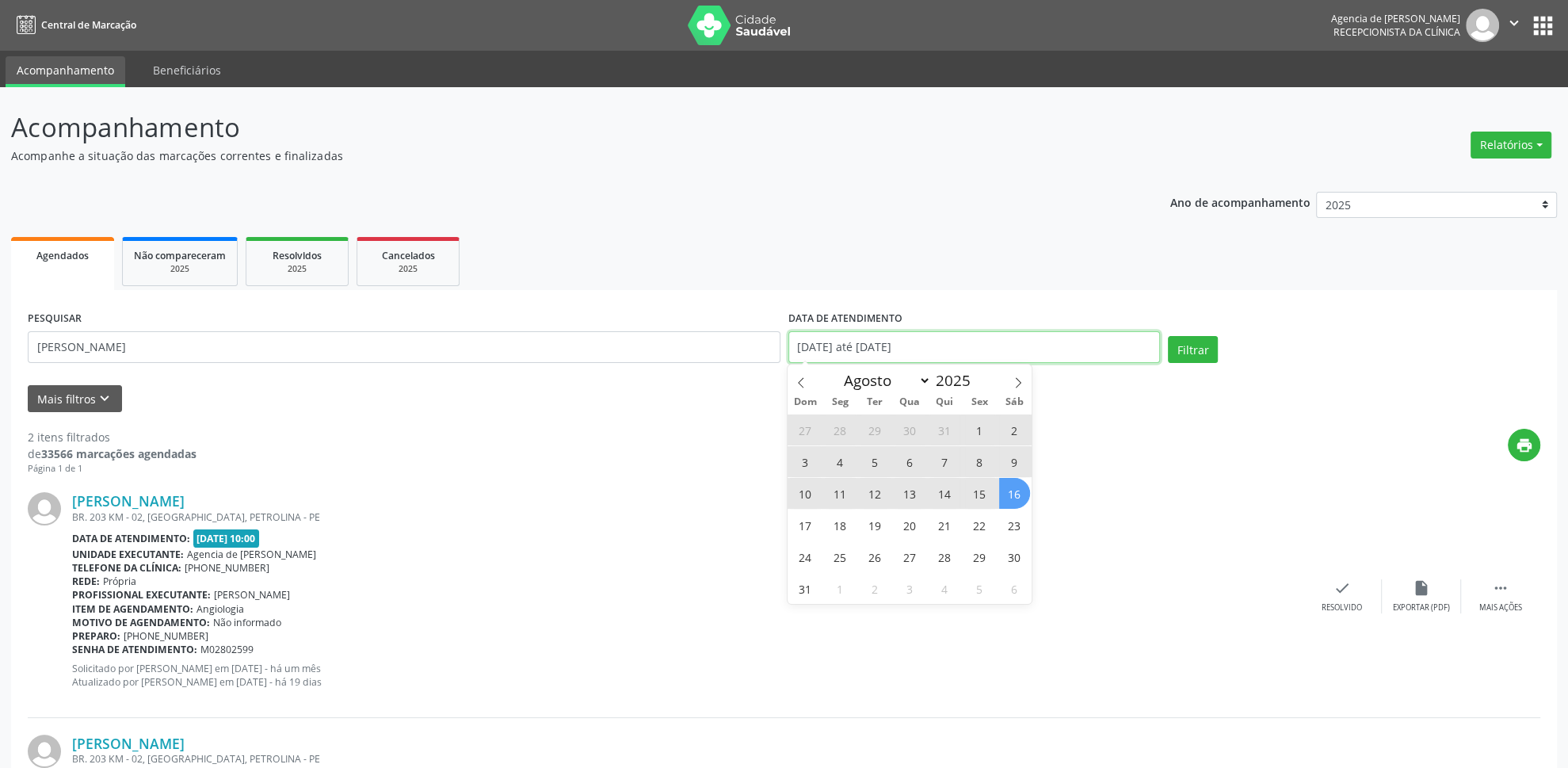
click at [982, 346] on input "[DATE] até [DATE]" at bounding box center [974, 347] width 372 height 32
click at [983, 432] on span "1" at bounding box center [979, 429] width 31 height 31
type input "[DATE]"
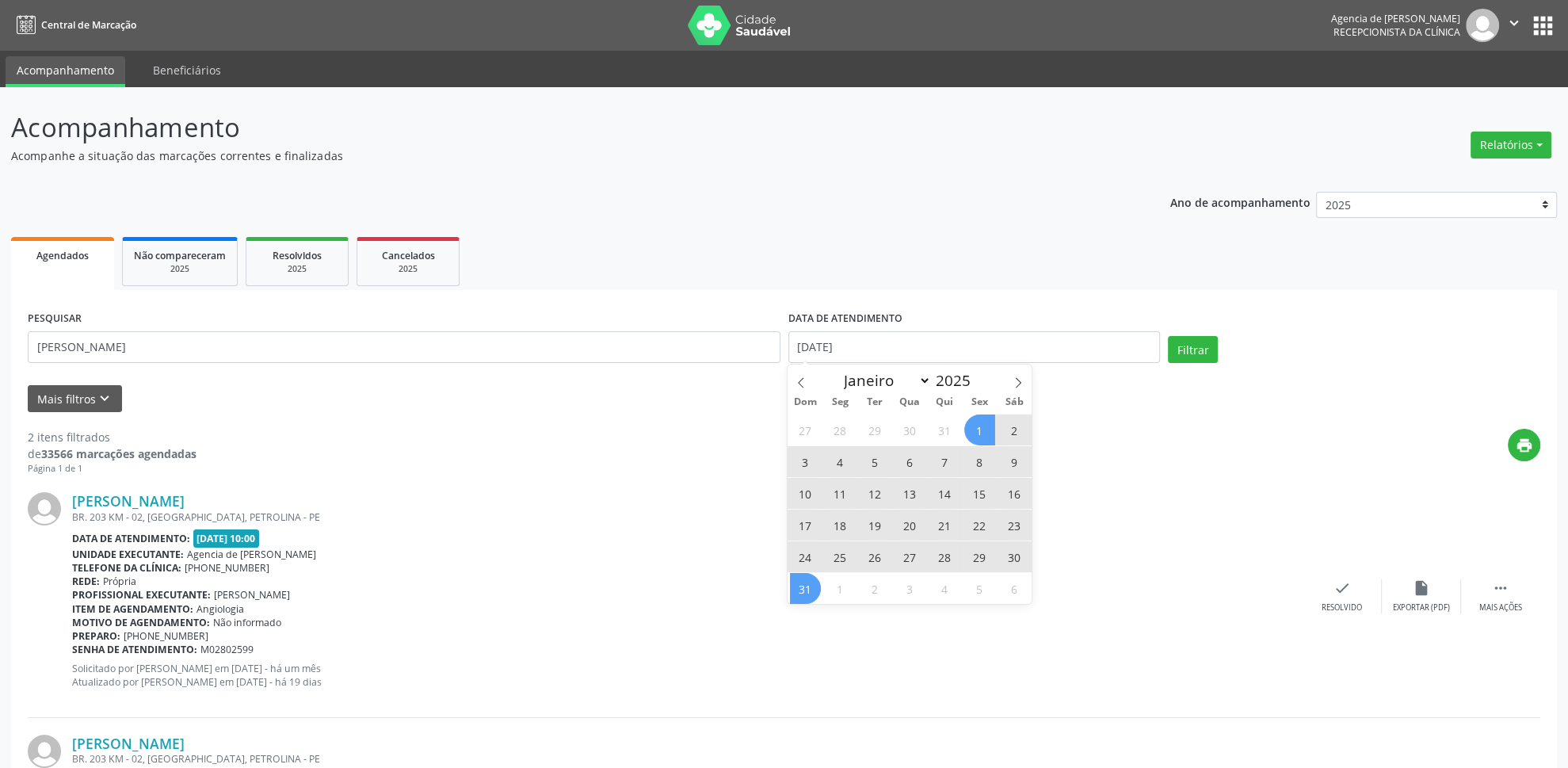
click at [802, 593] on span "31" at bounding box center [804, 587] width 31 height 31
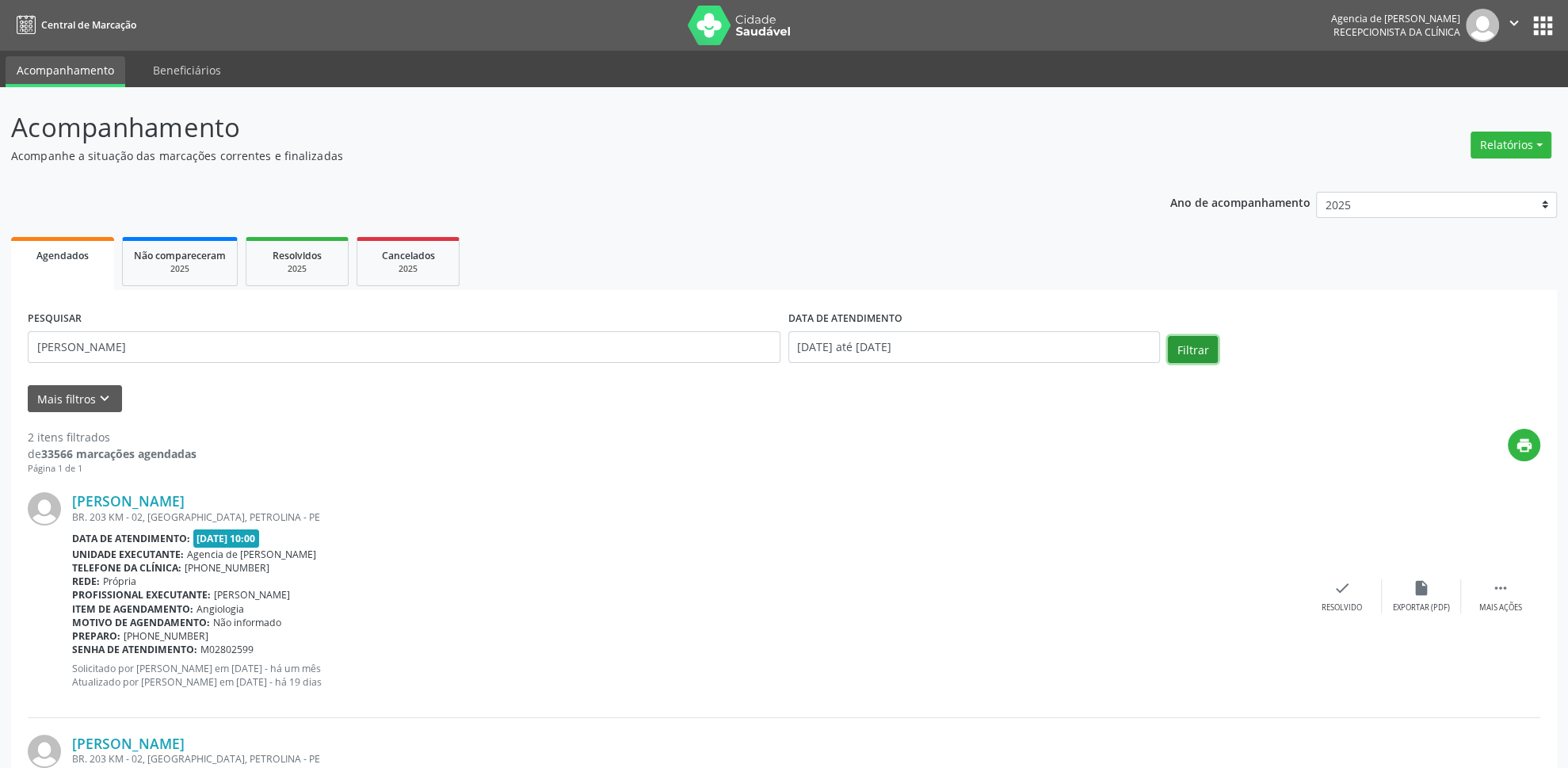
click at [1189, 341] on button "Filtrar" at bounding box center [1192, 348] width 50 height 27
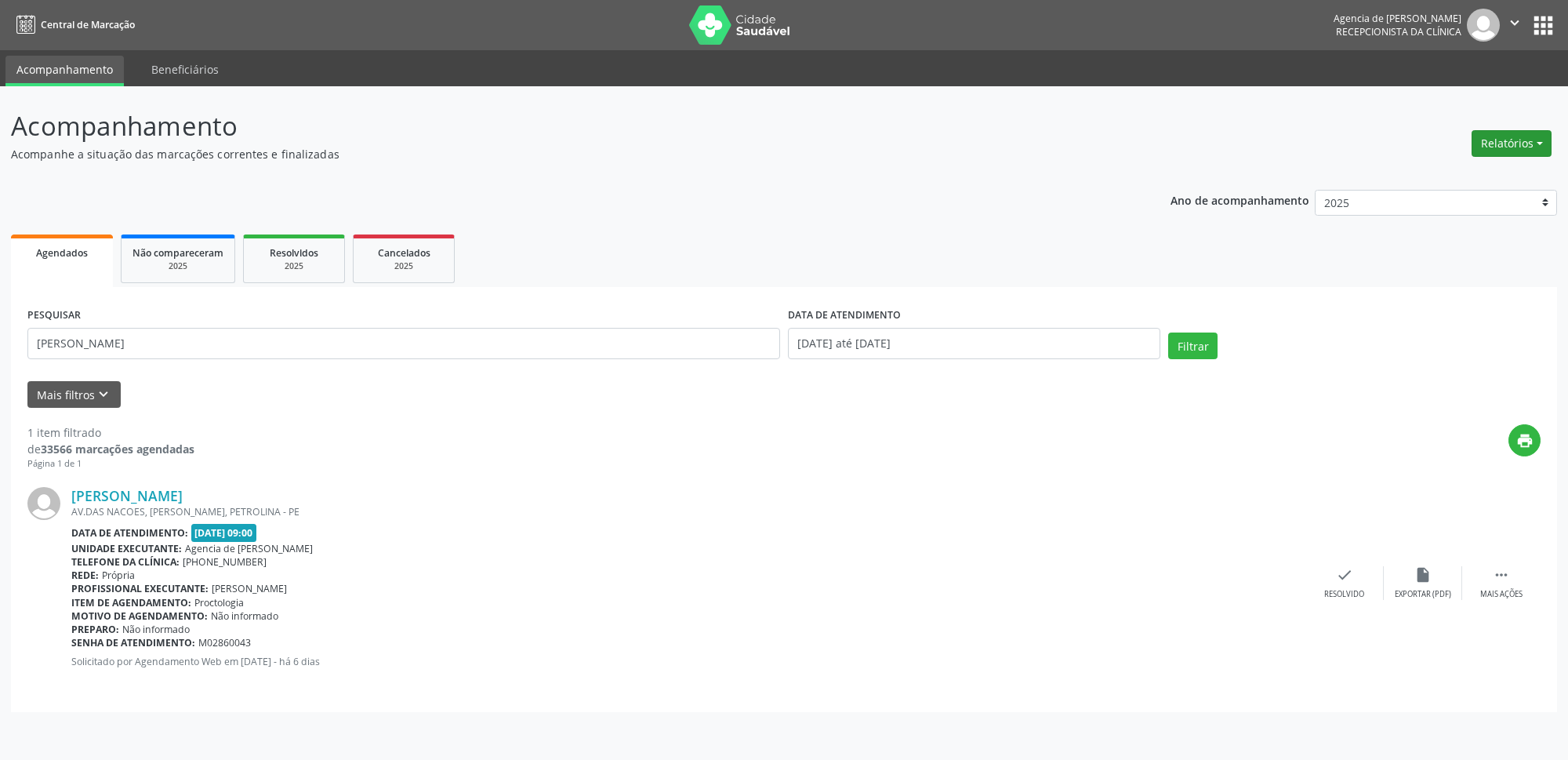
click at [1491, 140] on button "Relatórios" at bounding box center [1512, 143] width 80 height 26
click at [1485, 177] on link "Agendamentos" at bounding box center [1469, 178] width 169 height 21
select select "7"
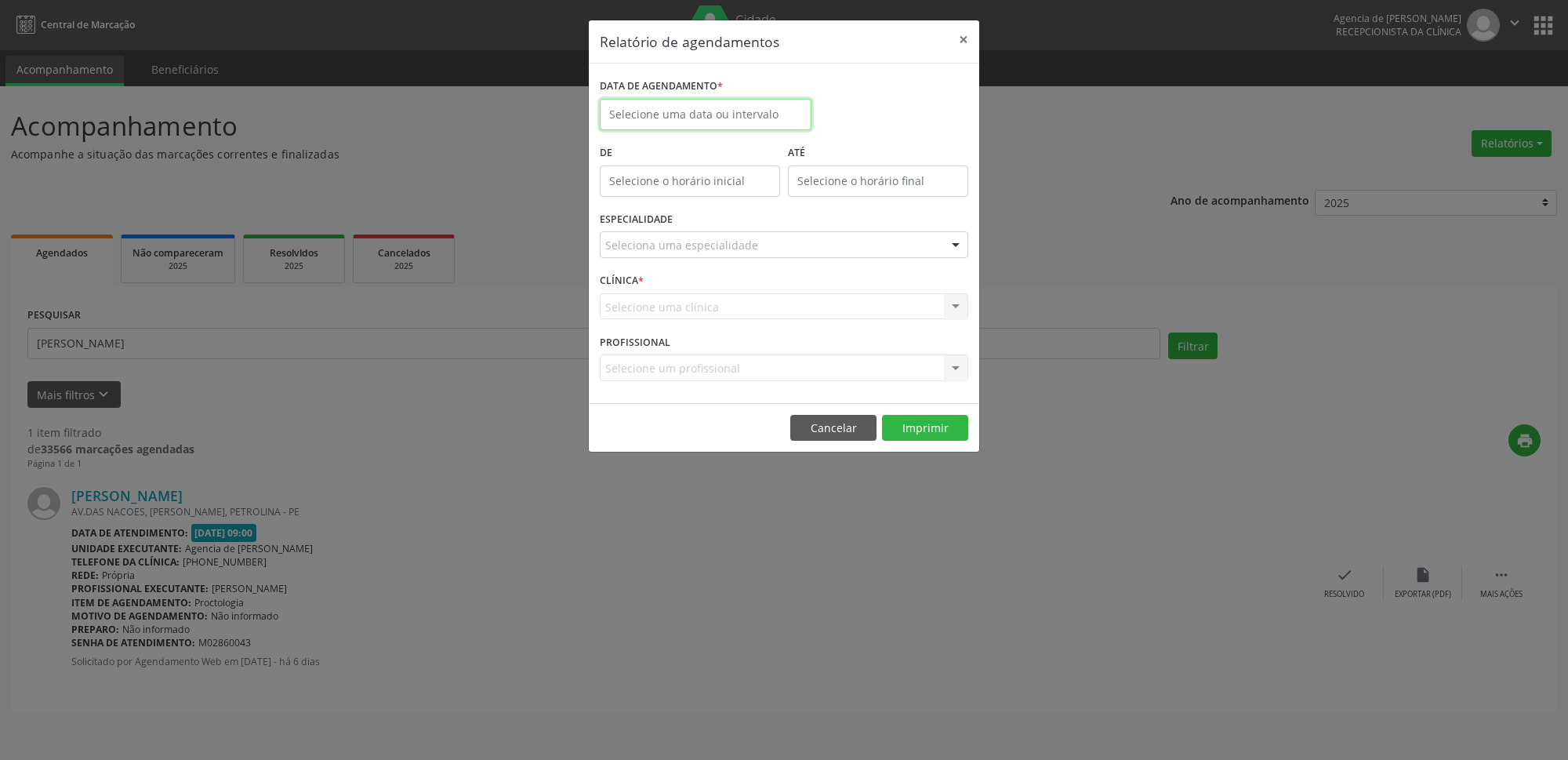
click at [785, 114] on input "text" at bounding box center [705, 114] width 212 height 31
click at [687, 288] on span "19" at bounding box center [686, 290] width 30 height 30
type input "[DATE]"
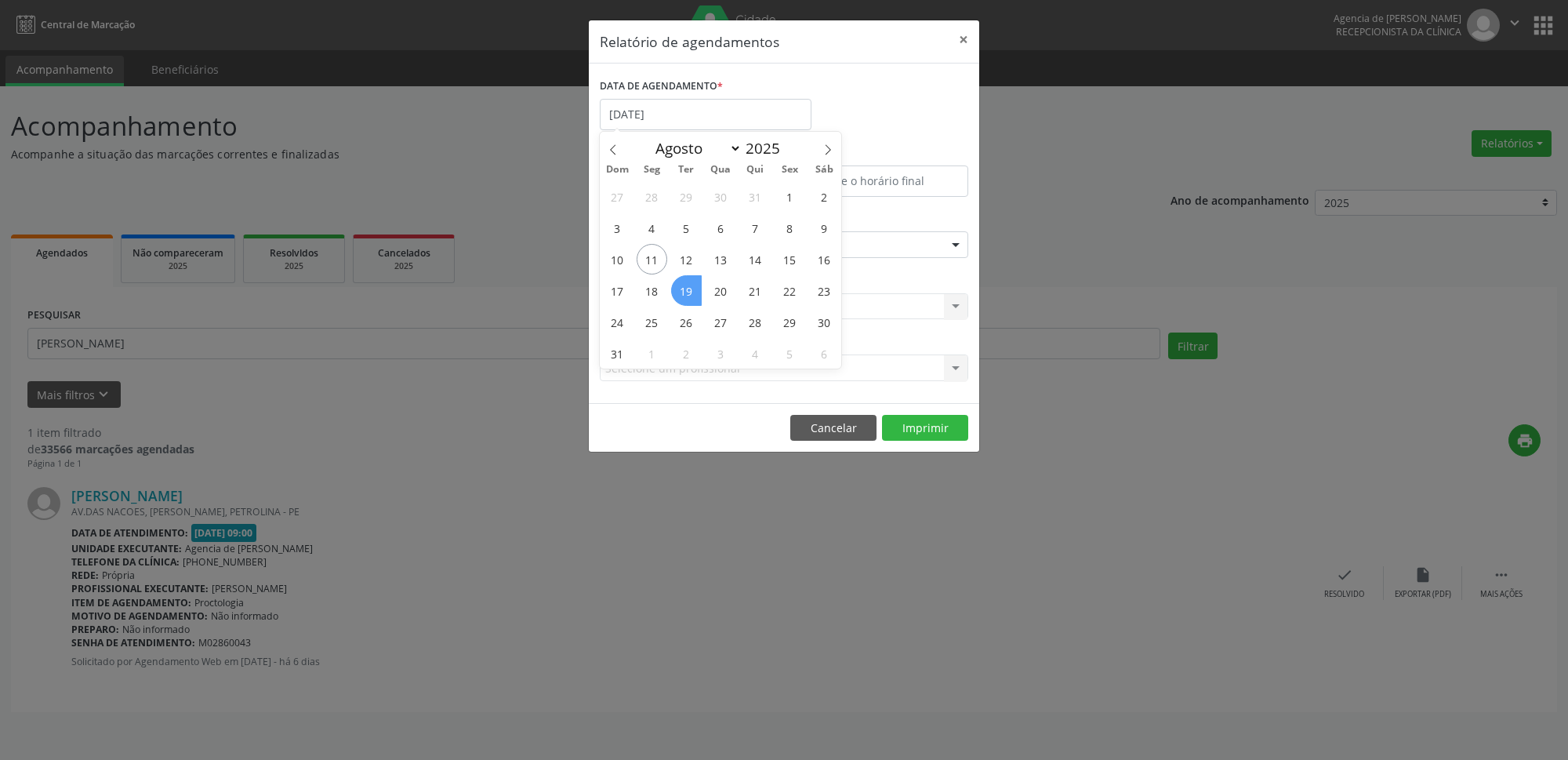
click at [687, 288] on span "19" at bounding box center [686, 290] width 30 height 30
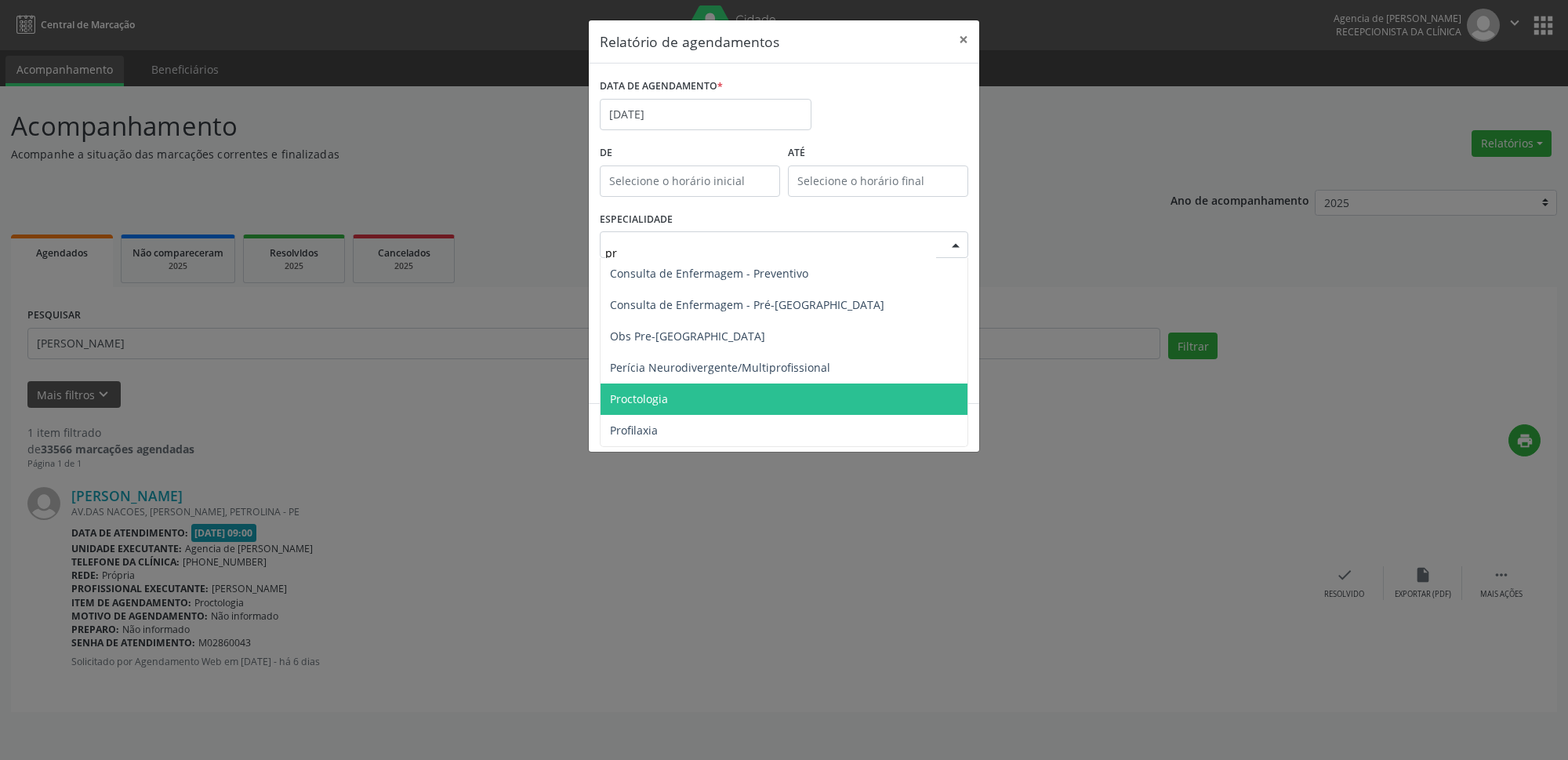
click at [650, 406] on span "Proctologia" at bounding box center [639, 399] width 58 height 15
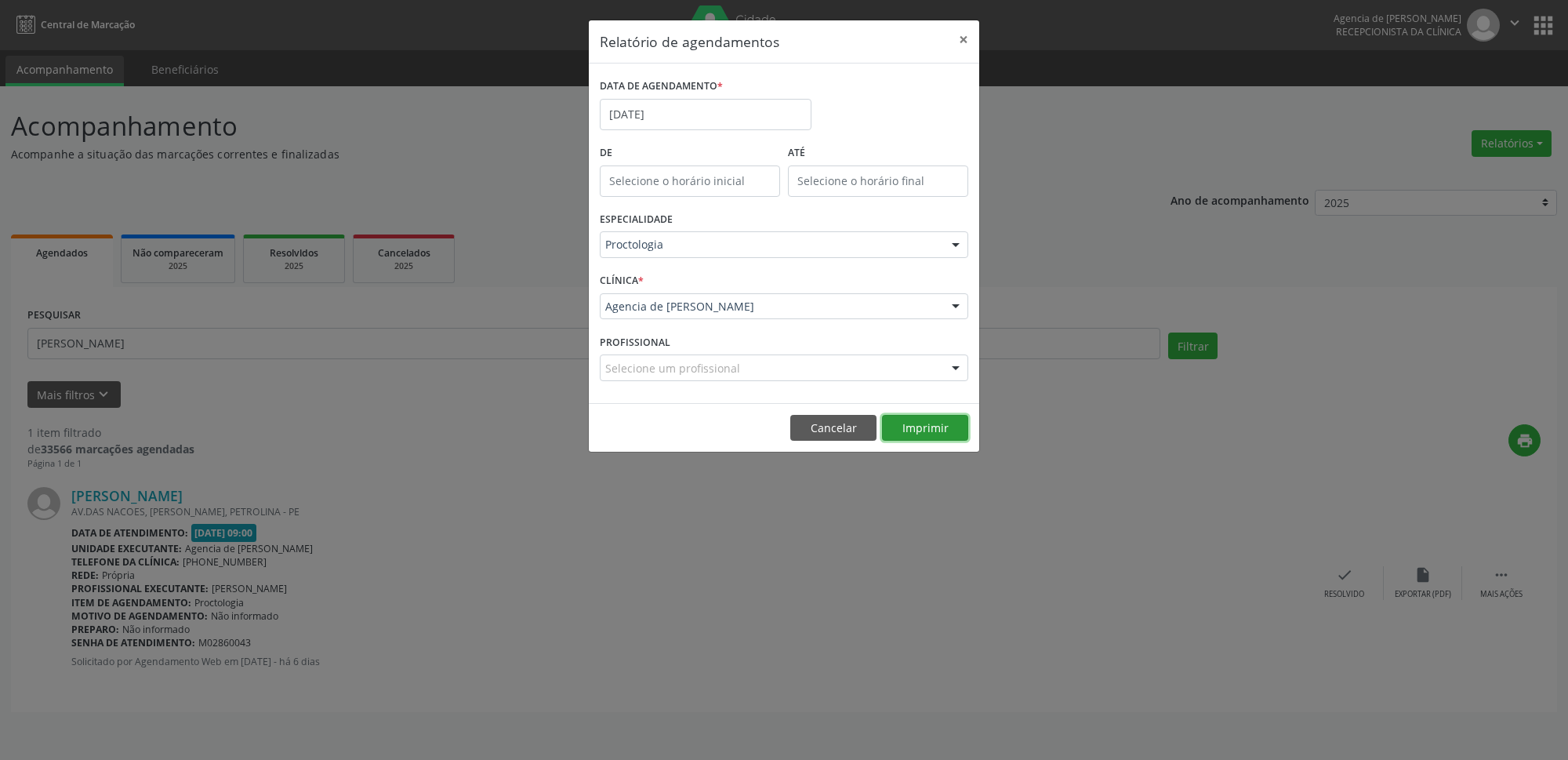
click at [917, 431] on button "Imprimir" at bounding box center [925, 428] width 86 height 26
click at [644, 116] on input "[DATE]" at bounding box center [705, 114] width 212 height 31
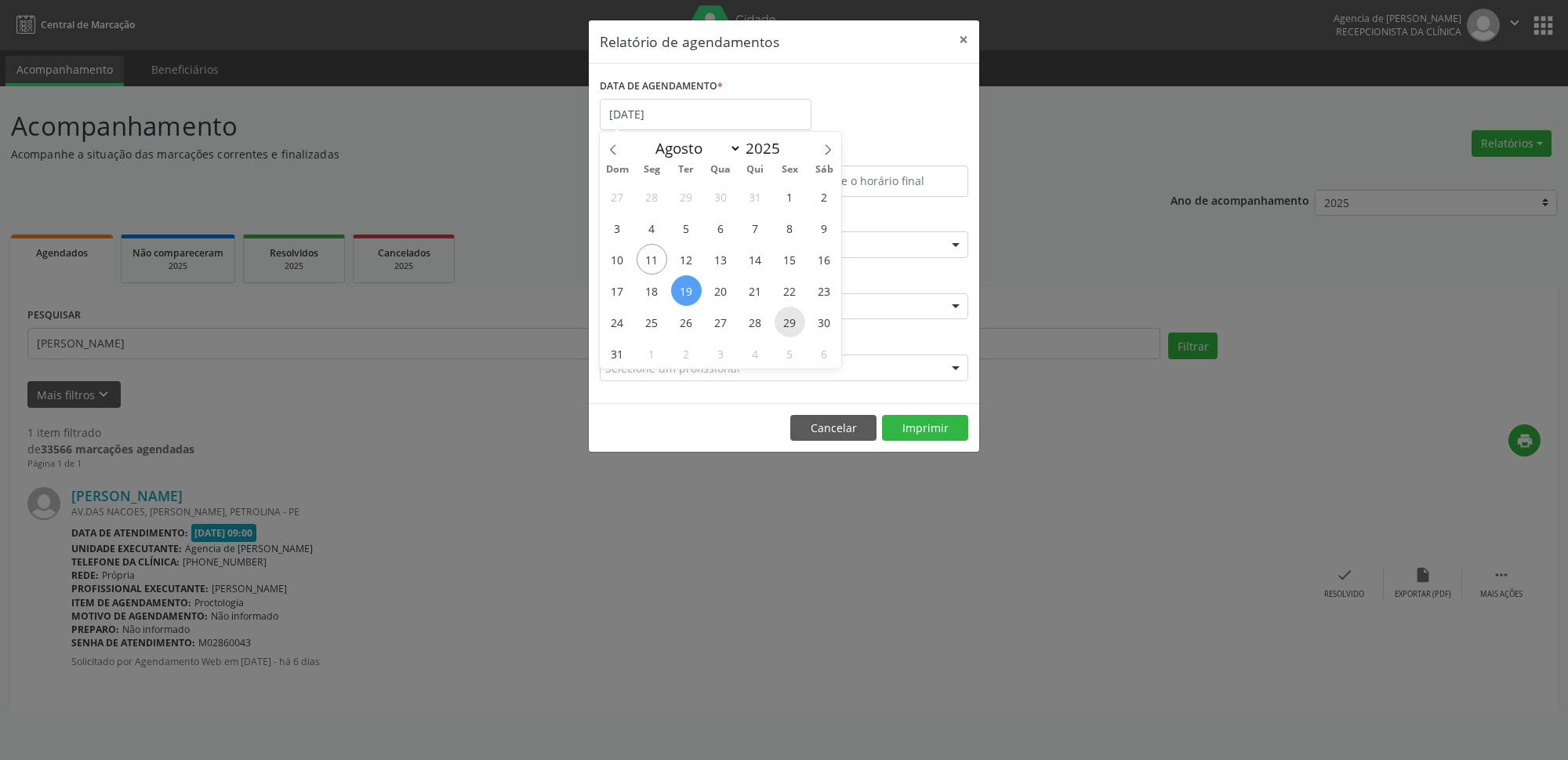
click at [786, 320] on span "29" at bounding box center [789, 321] width 30 height 30
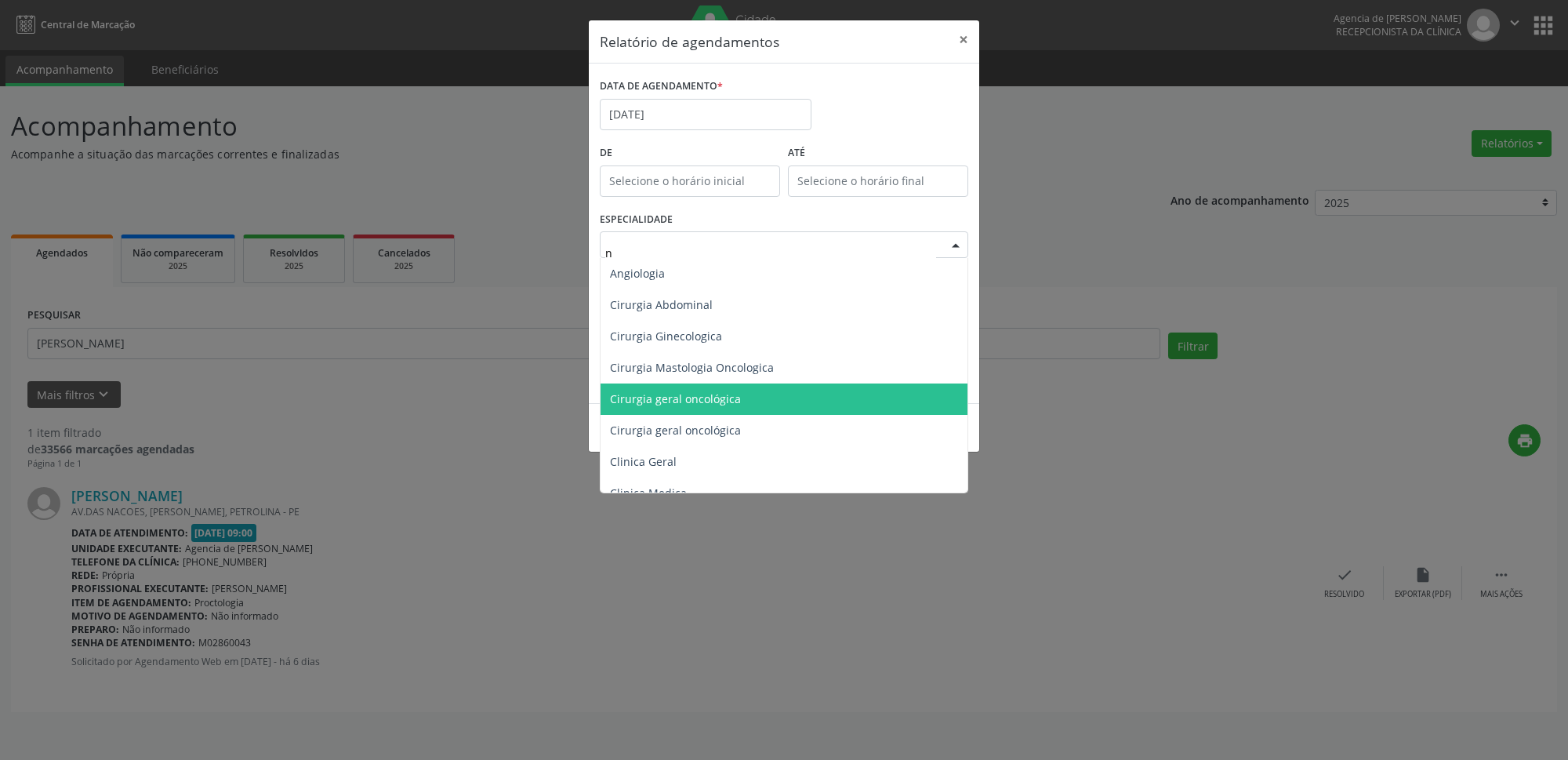
type input "nu"
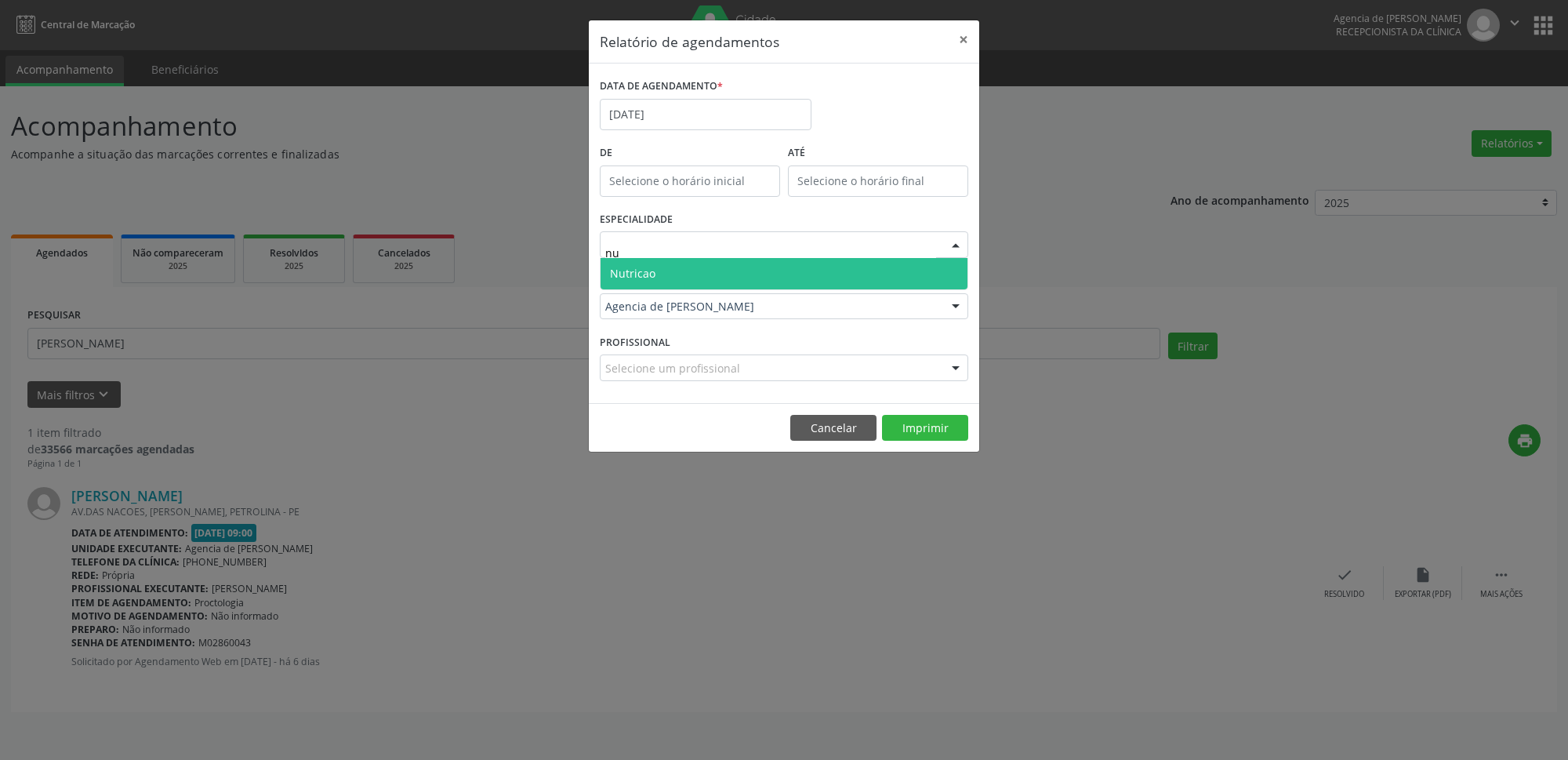
click at [747, 277] on span "Nutricao" at bounding box center [784, 274] width 367 height 31
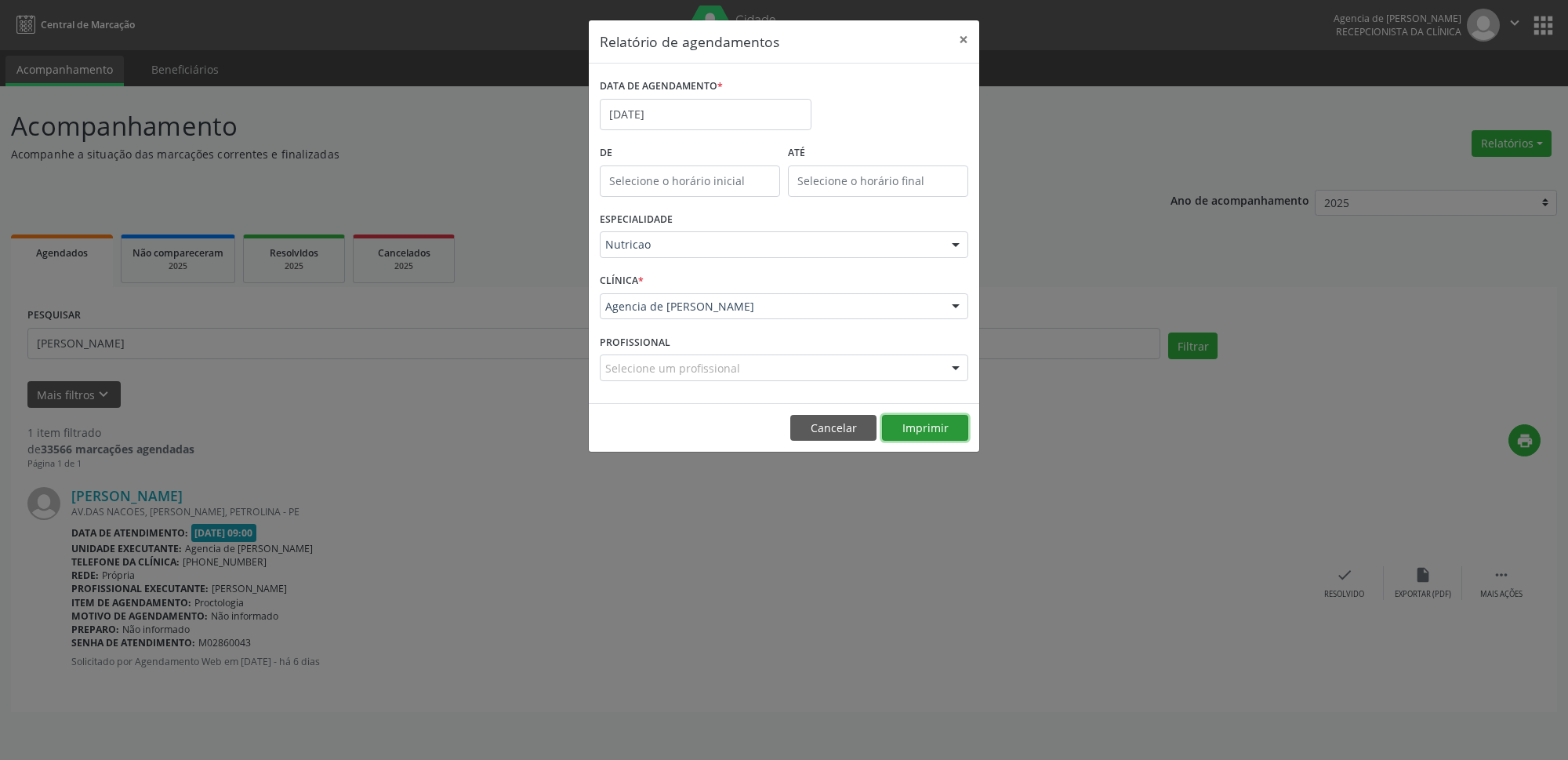
click at [932, 428] on button "Imprimir" at bounding box center [925, 428] width 86 height 26
click at [972, 30] on button "×" at bounding box center [963, 39] width 31 height 38
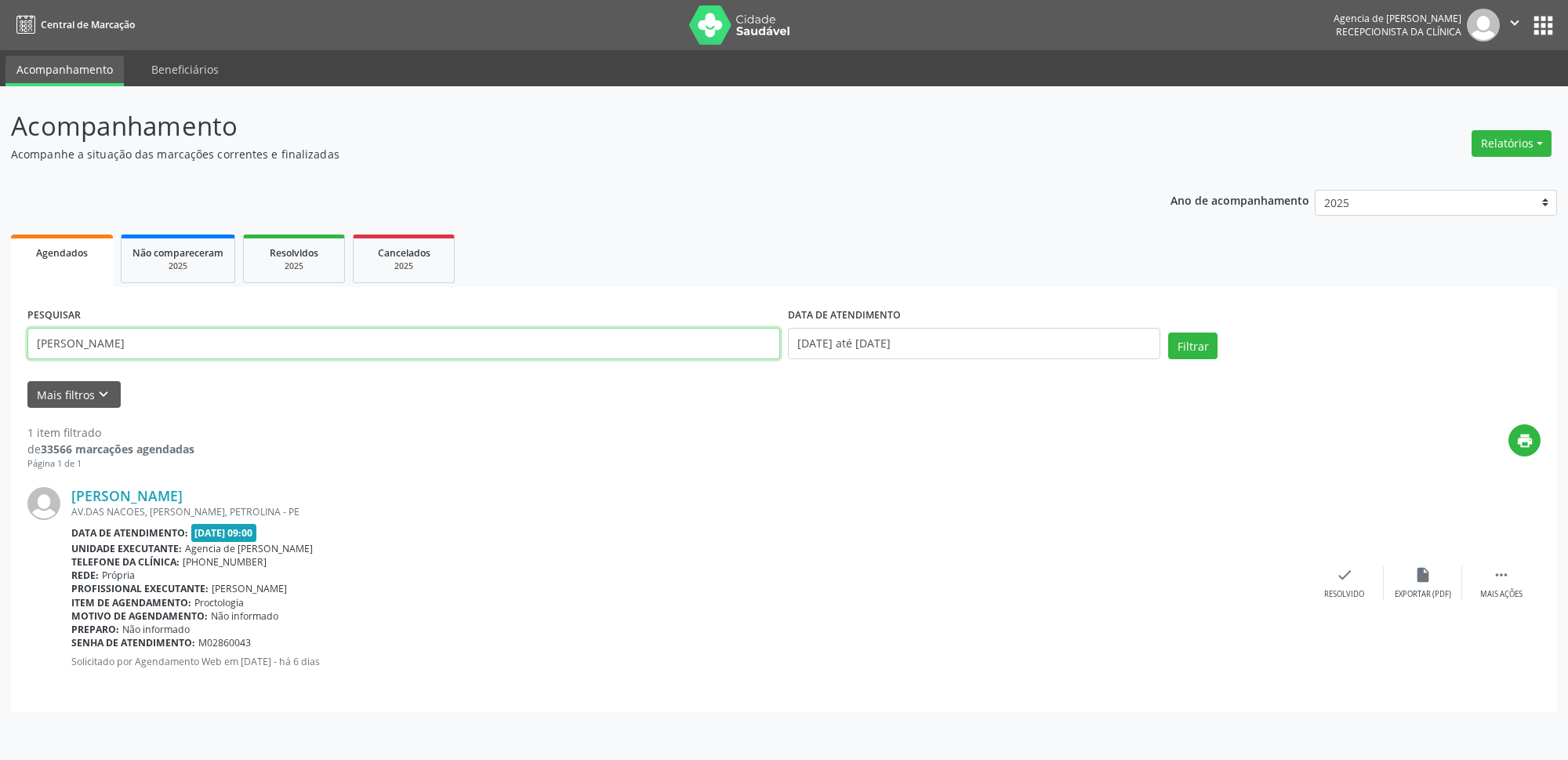
click at [457, 350] on input "[PERSON_NAME]" at bounding box center [403, 344] width 753 height 31
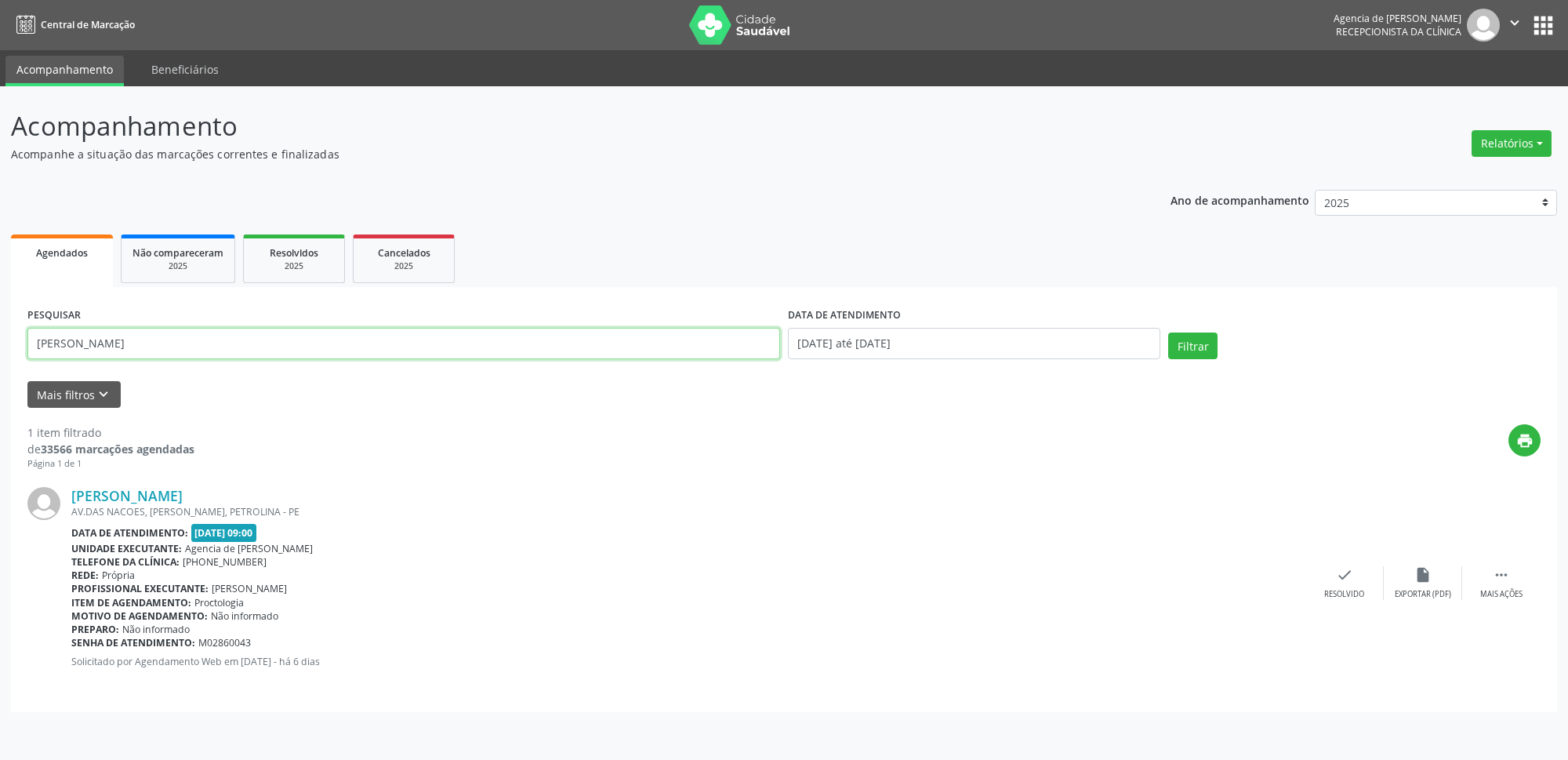
click at [457, 350] on input "[PERSON_NAME]" at bounding box center [403, 344] width 753 height 31
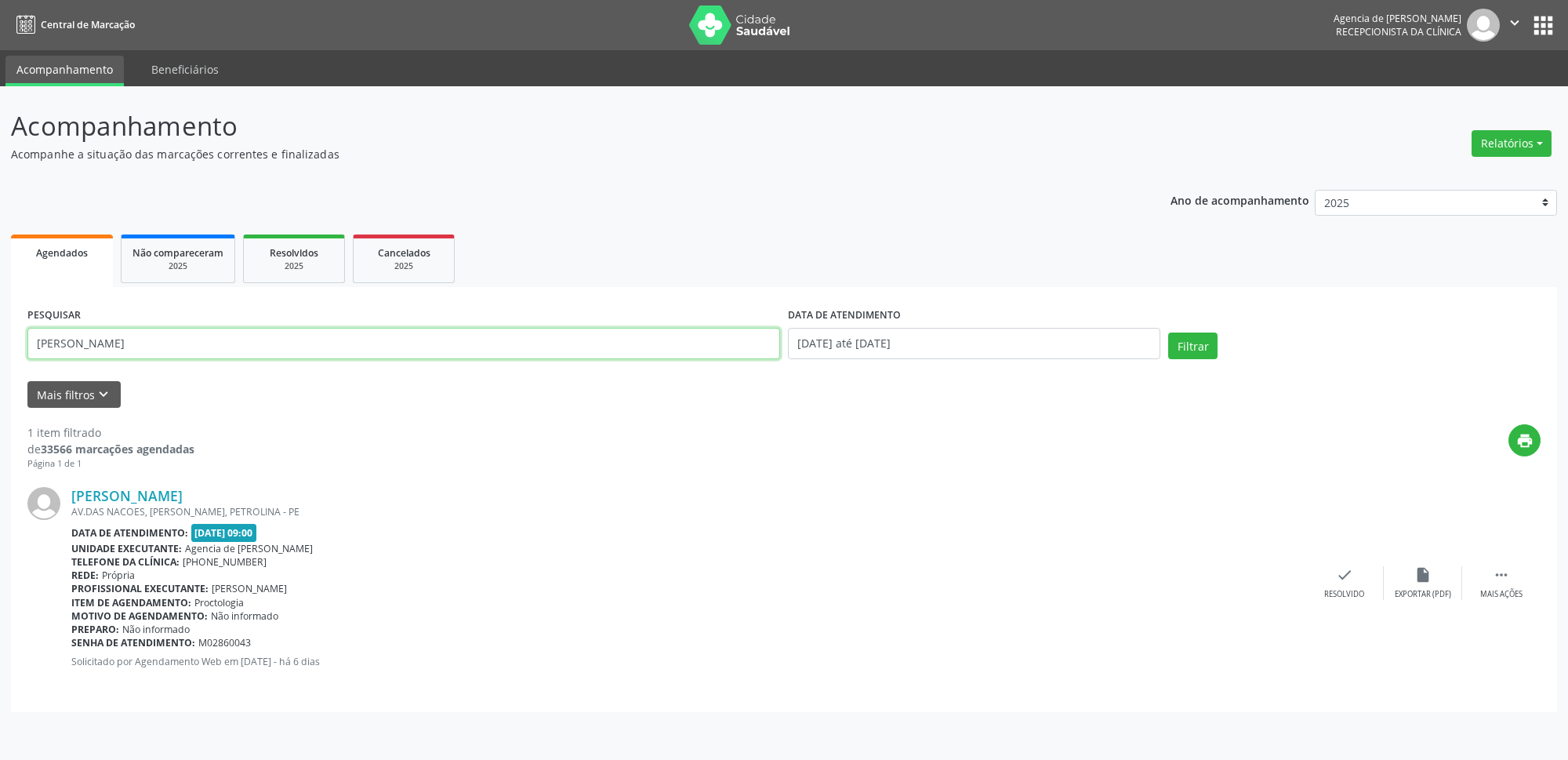
click at [457, 350] on input "[PERSON_NAME]" at bounding box center [403, 344] width 753 height 31
click at [58, 349] on input "[PERSON_NAME]" at bounding box center [403, 344] width 753 height 31
type input "irlenie [PERSON_NAME]"
click at [1212, 348] on button "Filtrar" at bounding box center [1193, 345] width 50 height 26
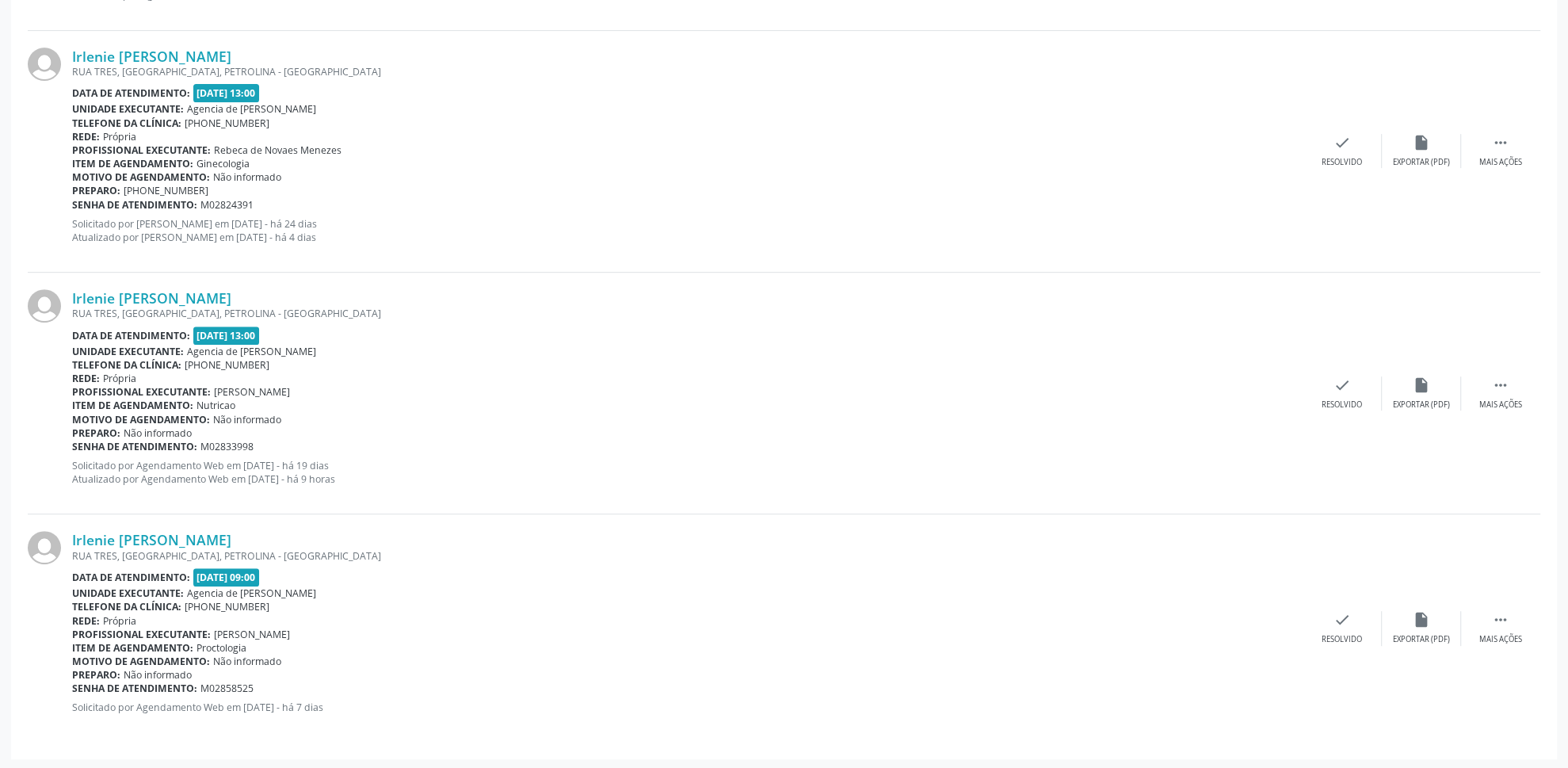
scroll to position [689, 0]
